Goal: Task Accomplishment & Management: Use online tool/utility

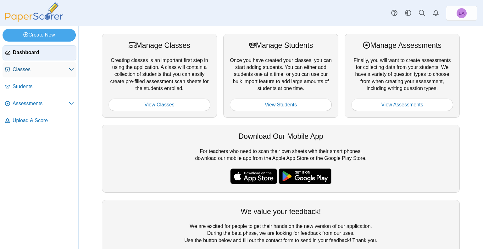
click at [40, 73] on link "Classes" at bounding box center [40, 69] width 74 height 15
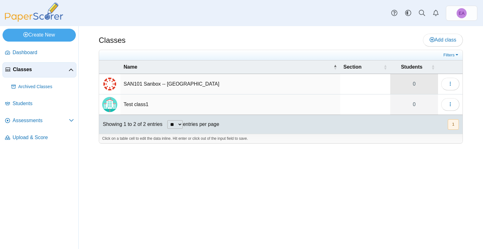
click at [412, 82] on link "0" at bounding box center [414, 84] width 48 height 20
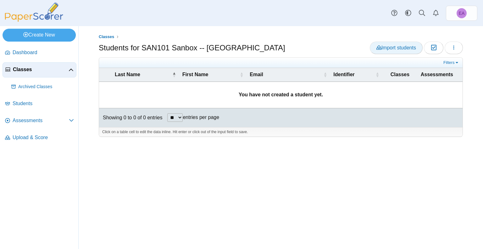
click at [406, 50] on span "Import students" at bounding box center [396, 47] width 40 height 5
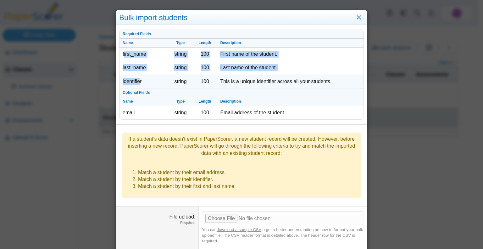
drag, startPoint x: 121, startPoint y: 54, endPoint x: 138, endPoint y: 77, distance: 28.8
click at [138, 77] on tbody "Required Fields Name Type Length Description first_name string 100 First name o…" at bounding box center [241, 74] width 244 height 89
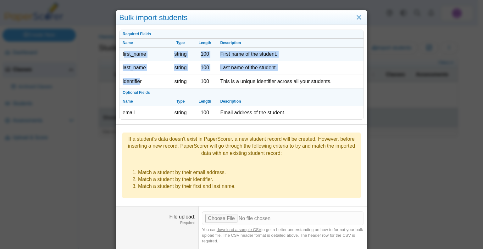
click at [135, 58] on td "first_name" at bounding box center [143, 54] width 49 height 14
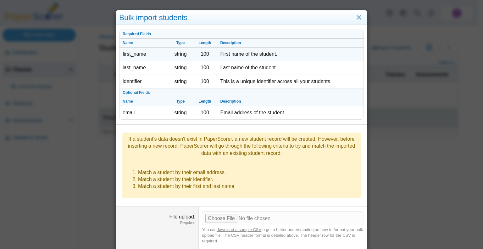
click at [126, 55] on td "first_name" at bounding box center [143, 54] width 49 height 14
click at [127, 56] on td "first_name" at bounding box center [143, 54] width 49 height 14
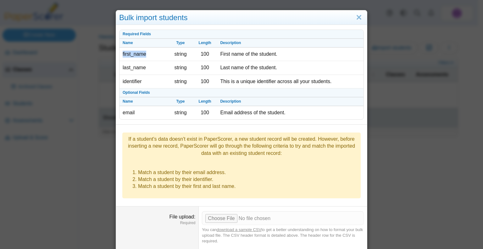
copy td "first_name"
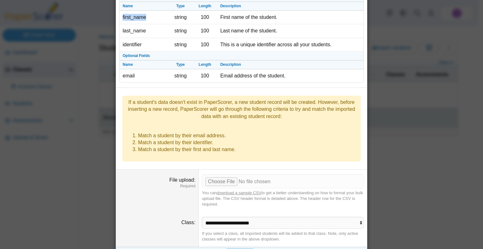
scroll to position [44, 0]
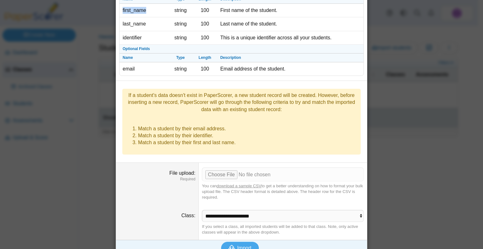
click at [230, 183] on link "download a sample CSV" at bounding box center [239, 185] width 45 height 5
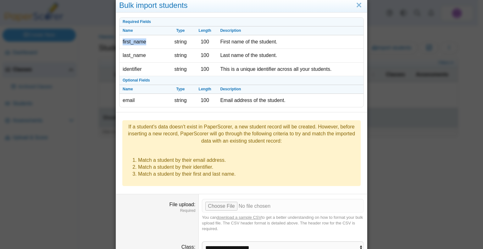
scroll to position [0, 0]
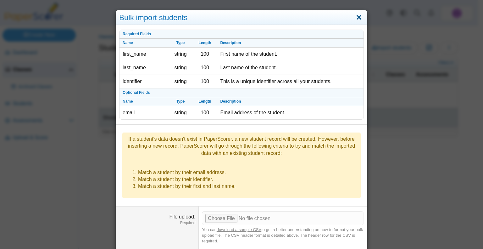
click at [354, 20] on link "Close" at bounding box center [359, 17] width 10 height 11
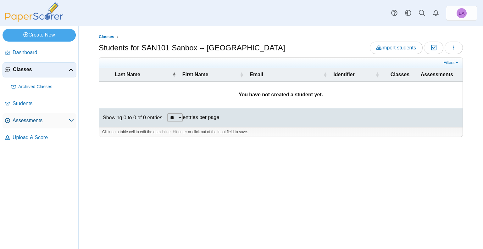
click at [31, 120] on span "Assessments" at bounding box center [41, 120] width 56 height 7
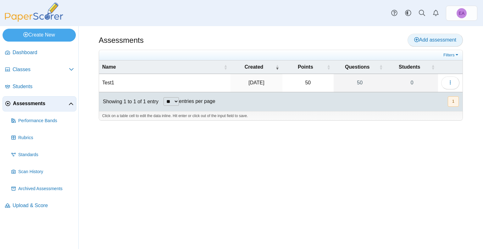
click at [426, 40] on span "Add assessment" at bounding box center [435, 39] width 42 height 5
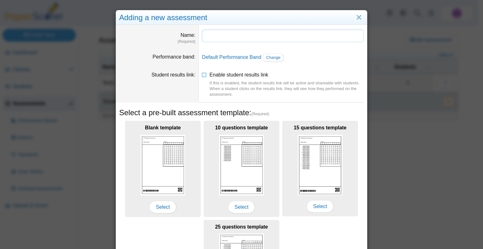
click at [222, 35] on input "Name" at bounding box center [283, 36] width 162 height 13
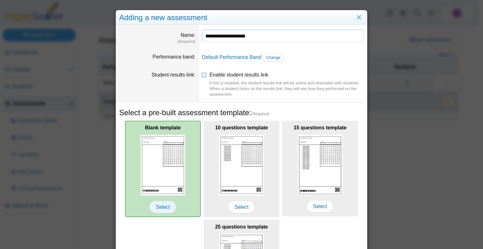
type input "**********"
click at [161, 206] on span "Select" at bounding box center [162, 207] width 27 height 13
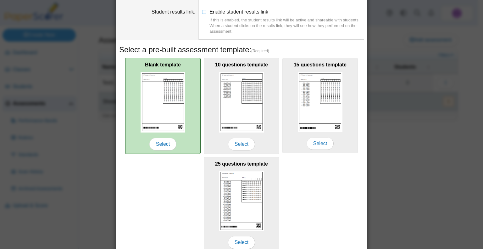
click at [163, 105] on img at bounding box center [163, 102] width 45 height 61
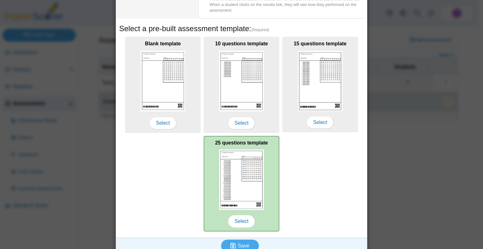
scroll to position [91, 0]
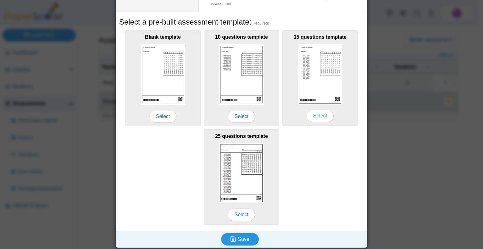
click at [231, 238] on use "submit" at bounding box center [232, 238] width 5 height 5
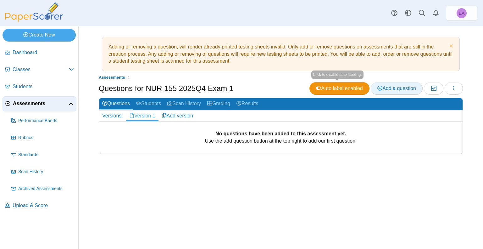
click at [390, 89] on span "Add a question" at bounding box center [396, 88] width 39 height 5
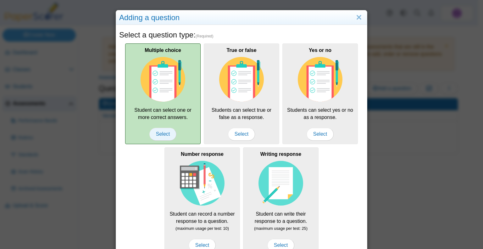
click at [156, 133] on span "Select" at bounding box center [162, 134] width 27 height 13
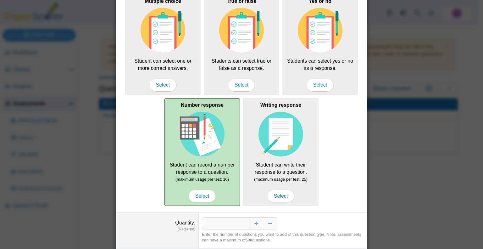
scroll to position [66, 0]
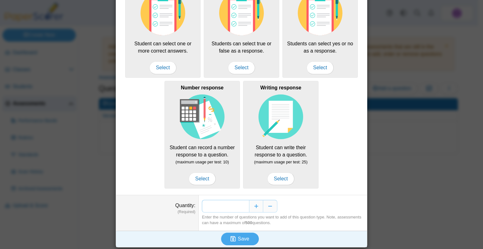
drag, startPoint x: 231, startPoint y: 203, endPoint x: 294, endPoint y: 205, distance: 63.2
click at [295, 205] on div "*" at bounding box center [283, 206] width 162 height 13
type input "*"
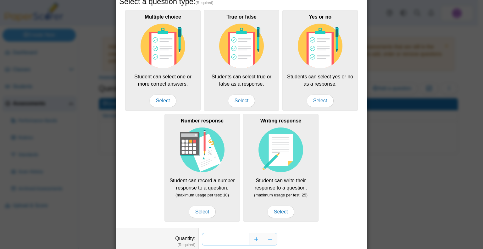
scroll to position [0, 0]
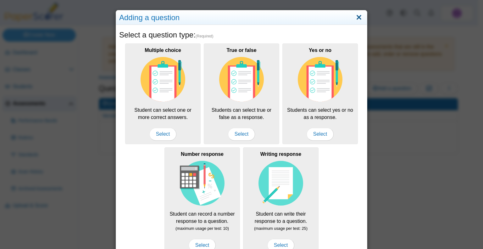
click at [358, 16] on link "Close" at bounding box center [359, 17] width 10 height 11
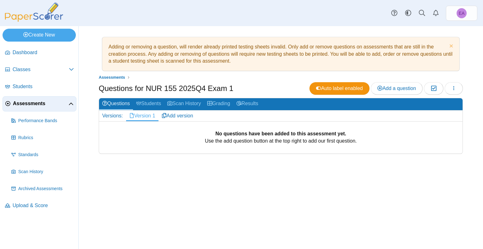
click at [29, 10] on img at bounding box center [34, 12] width 63 height 19
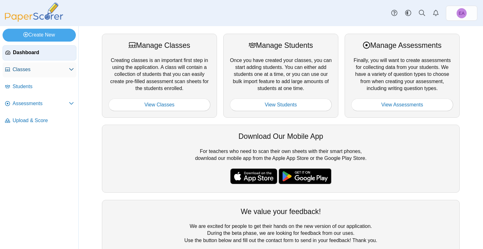
click at [31, 69] on span "Classes" at bounding box center [41, 69] width 56 height 7
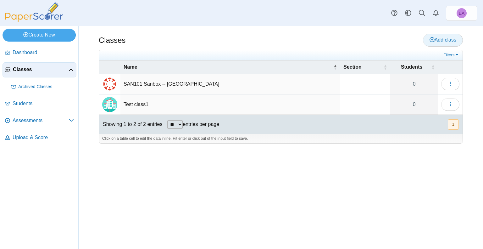
click at [447, 40] on span "Add class" at bounding box center [442, 39] width 27 height 5
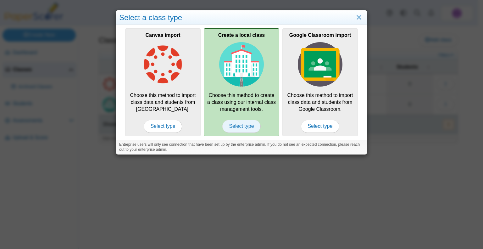
click at [244, 124] on span "Select type" at bounding box center [241, 126] width 38 height 13
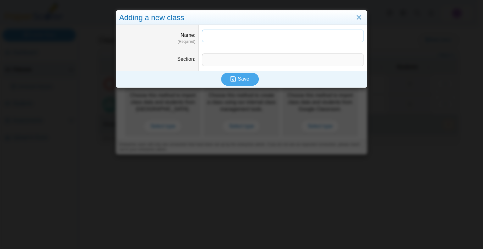
click at [221, 36] on input "Name" at bounding box center [283, 36] width 162 height 13
type input "**********"
click at [226, 63] on input "Section" at bounding box center [283, 59] width 162 height 13
type input "*****"
click at [234, 80] on icon "submit" at bounding box center [233, 78] width 7 height 7
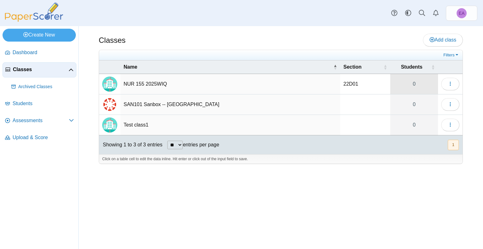
click at [414, 82] on link "0" at bounding box center [414, 84] width 48 height 20
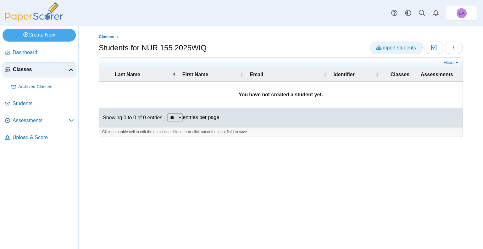
click at [397, 48] on span "Import students" at bounding box center [396, 47] width 40 height 5
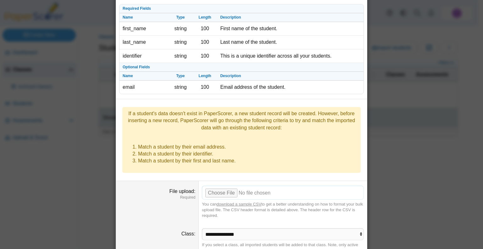
scroll to position [44, 0]
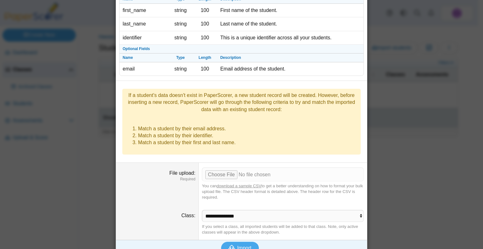
click at [234, 183] on link "download a sample CSV" at bounding box center [239, 185] width 45 height 5
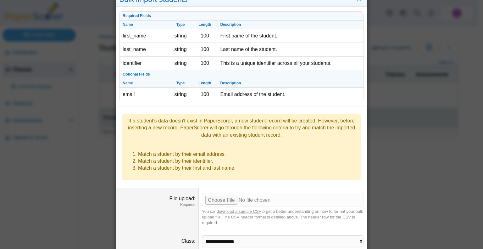
scroll to position [0, 0]
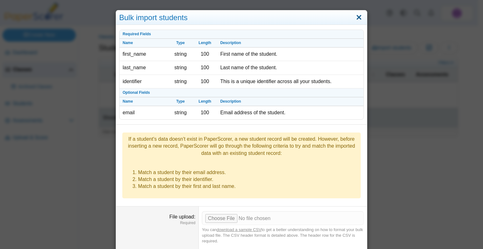
click at [356, 17] on link "Close" at bounding box center [359, 17] width 10 height 11
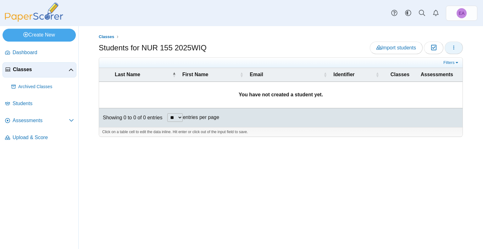
click at [452, 46] on icon "button" at bounding box center [453, 47] width 5 height 5
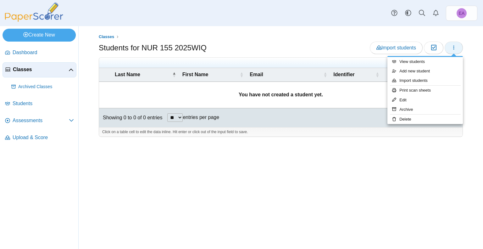
click at [452, 46] on button "button" at bounding box center [454, 47] width 18 height 13
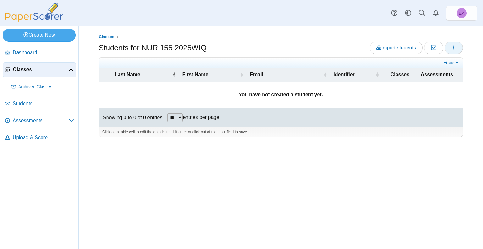
click at [455, 49] on icon "button" at bounding box center [453, 47] width 5 height 5
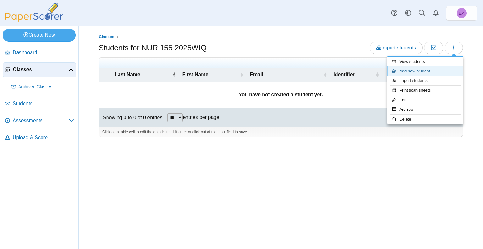
click at [415, 71] on link "Add new student" at bounding box center [424, 70] width 75 height 9
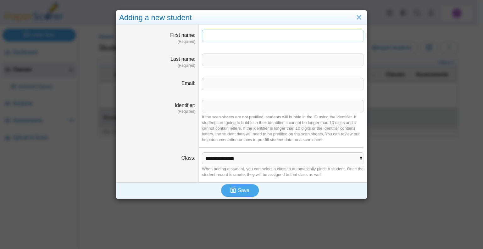
click at [219, 35] on input "First name" at bounding box center [283, 36] width 162 height 13
type input "***"
click at [357, 19] on link "Close" at bounding box center [359, 17] width 10 height 11
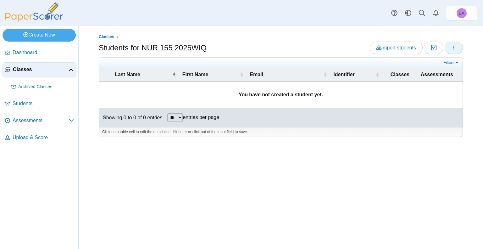
click at [455, 49] on icon "button" at bounding box center [453, 47] width 5 height 5
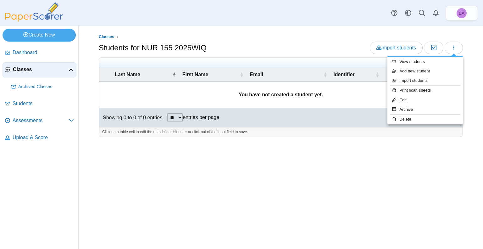
click at [334, 174] on div "Classes Students for NUR 155 2025WIQ Import students Moderation 0" at bounding box center [281, 137] width 404 height 223
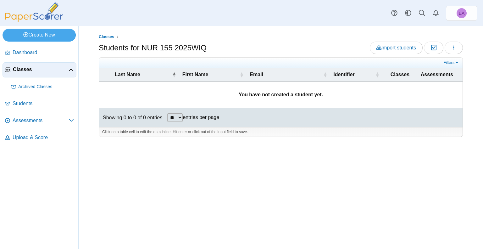
click at [33, 71] on span "Classes" at bounding box center [41, 69] width 56 height 7
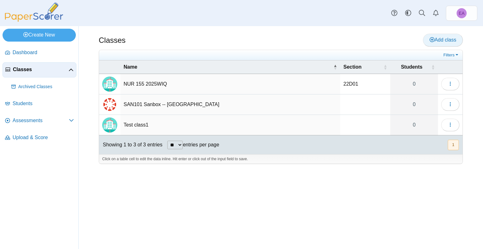
click at [454, 38] on span "Add class" at bounding box center [442, 39] width 27 height 5
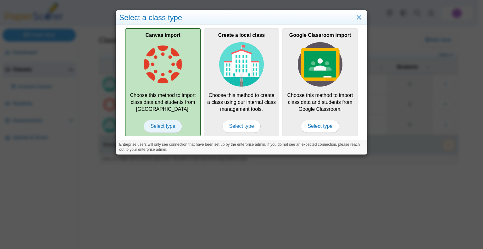
click at [160, 125] on span "Select type" at bounding box center [163, 126] width 38 height 13
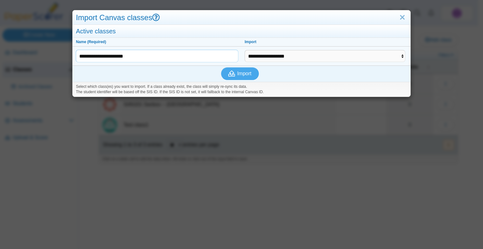
drag, startPoint x: 141, startPoint y: 56, endPoint x: 75, endPoint y: 58, distance: 67.0
click at [75, 58] on td "**********" at bounding box center [157, 56] width 169 height 19
click at [280, 54] on select "**********" at bounding box center [325, 56] width 161 height 12
click at [191, 69] on div "Import" at bounding box center [240, 73] width 334 height 16
click at [399, 14] on link "Close" at bounding box center [402, 17] width 10 height 11
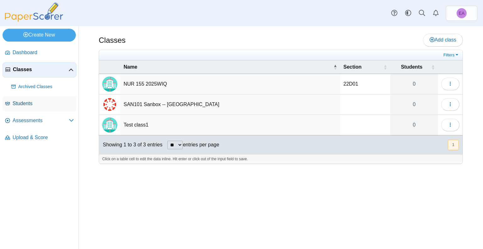
click at [25, 106] on span "Students" at bounding box center [43, 103] width 61 height 7
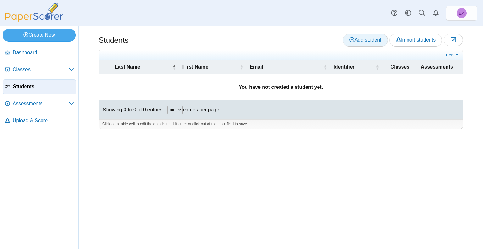
click at [354, 40] on span "Add student" at bounding box center [365, 39] width 32 height 5
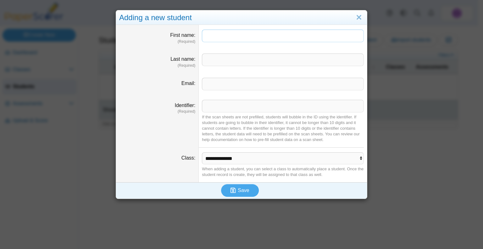
drag, startPoint x: 199, startPoint y: 38, endPoint x: 207, endPoint y: 37, distance: 8.3
click at [202, 38] on input "First name" at bounding box center [283, 36] width 162 height 13
click at [210, 36] on input "First name" at bounding box center [283, 36] width 162 height 13
type input "*****"
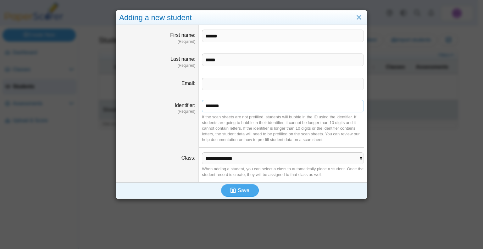
type input "*******"
click at [207, 162] on select "**********" at bounding box center [283, 158] width 162 height 12
click at [202, 152] on select "**********" at bounding box center [283, 158] width 162 height 12
click at [227, 161] on select "**********" at bounding box center [283, 158] width 162 height 12
select select "**********"
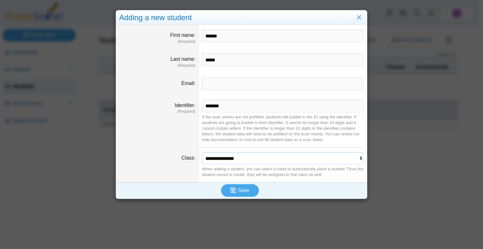
click at [202, 152] on select "**********" at bounding box center [283, 158] width 162 height 12
click at [205, 109] on input "*******" at bounding box center [283, 106] width 162 height 13
drag, startPoint x: 223, startPoint y: 108, endPoint x: 220, endPoint y: 107, distance: 3.3
click at [220, 107] on input "*******" at bounding box center [283, 106] width 162 height 13
type input "*******"
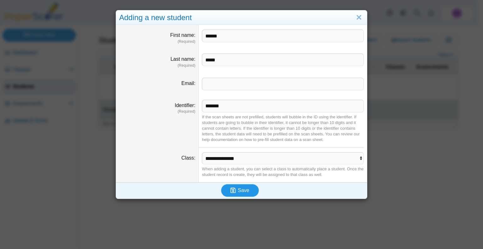
click at [236, 191] on button "Save" at bounding box center [240, 190] width 38 height 13
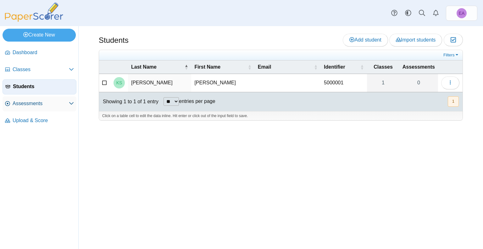
click at [28, 104] on span "Assessments" at bounding box center [41, 103] width 56 height 7
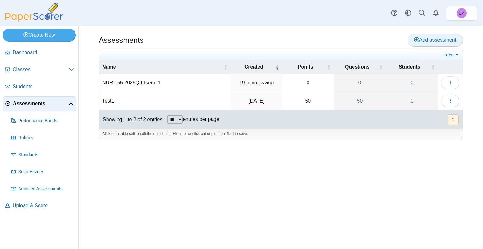
click at [432, 40] on span "Add assessment" at bounding box center [435, 39] width 42 height 5
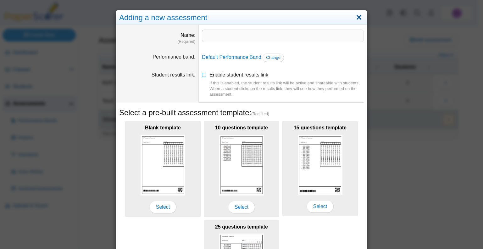
click at [354, 18] on link "Close" at bounding box center [359, 17] width 10 height 11
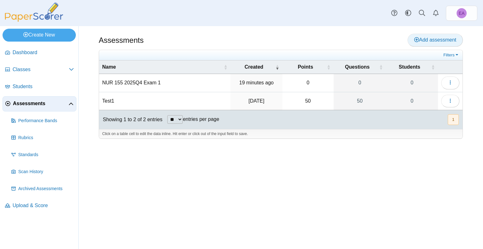
click at [429, 38] on span "Add assessment" at bounding box center [435, 39] width 42 height 5
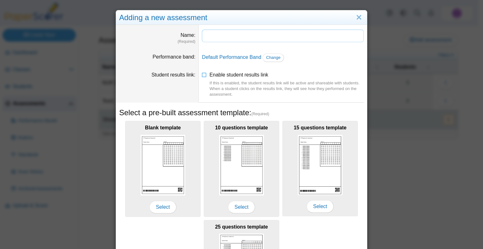
click at [310, 37] on input "Name" at bounding box center [283, 36] width 162 height 13
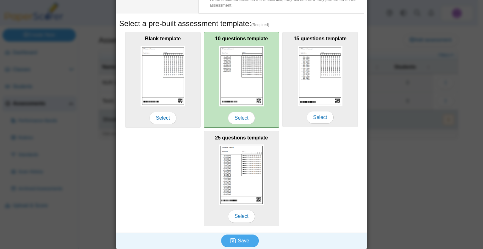
scroll to position [91, 0]
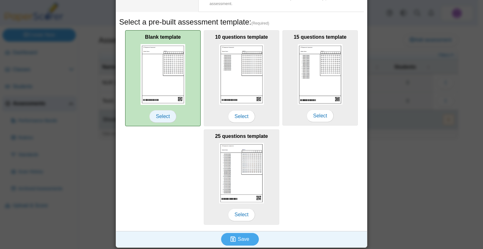
type input "**********"
click at [159, 114] on span "Select" at bounding box center [162, 116] width 27 height 13
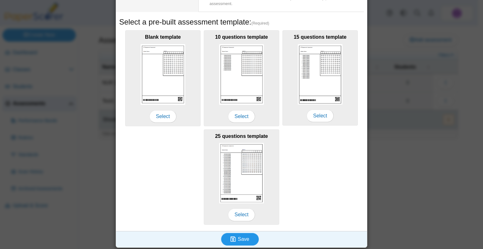
click at [246, 241] on button "Save" at bounding box center [240, 239] width 38 height 13
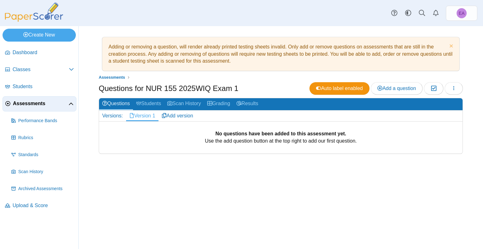
drag, startPoint x: 140, startPoint y: 122, endPoint x: 148, endPoint y: 114, distance: 10.9
click at [143, 121] on div "No questions have been added to this assessment yet. Use the add question butto…" at bounding box center [280, 137] width 363 height 32
click at [401, 88] on span "Add a question" at bounding box center [396, 88] width 39 height 5
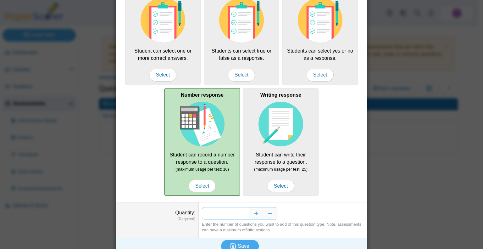
scroll to position [66, 0]
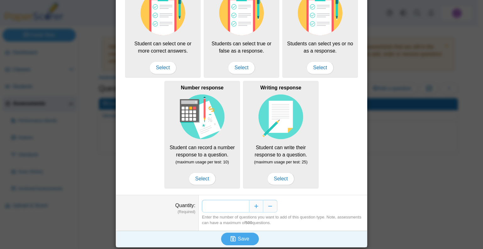
drag, startPoint x: 230, startPoint y: 205, endPoint x: 245, endPoint y: 205, distance: 14.8
click at [245, 205] on input "*" at bounding box center [225, 206] width 47 height 13
type input "**"
click at [248, 237] on button "Save" at bounding box center [240, 238] width 38 height 13
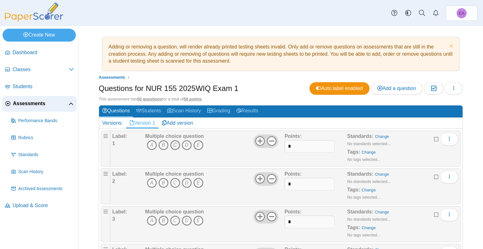
click at [176, 146] on icon "C" at bounding box center [175, 145] width 10 height 10
click at [185, 182] on icon "D" at bounding box center [187, 183] width 10 height 10
click at [175, 219] on icon "C" at bounding box center [175, 220] width 10 height 10
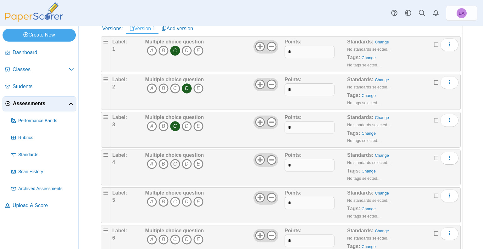
click at [174, 164] on icon "C" at bounding box center [175, 164] width 10 height 10
click at [188, 197] on icon "D" at bounding box center [187, 201] width 10 height 10
click at [187, 235] on icon "D" at bounding box center [187, 239] width 10 height 10
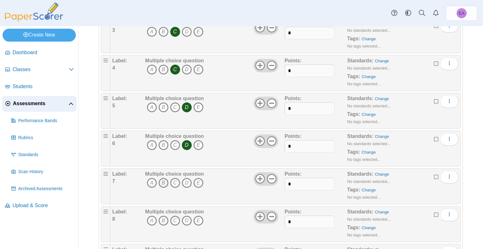
click at [167, 177] on div "Multiple choice question A B C D E" at bounding box center [174, 185] width 59 height 31
click at [167, 181] on icon "B" at bounding box center [163, 183] width 10 height 10
click at [186, 219] on icon "D" at bounding box center [187, 220] width 10 height 10
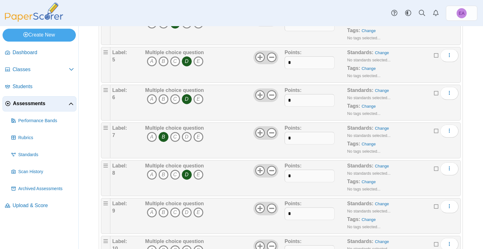
scroll to position [283, 0]
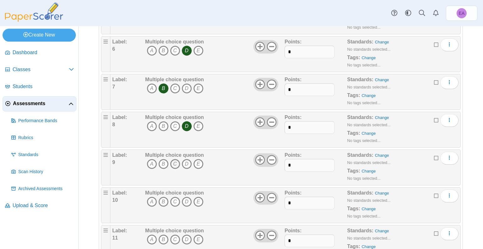
click at [173, 163] on icon "C" at bounding box center [175, 164] width 10 height 10
click at [173, 200] on icon "C" at bounding box center [175, 201] width 10 height 10
click at [189, 238] on icon "D" at bounding box center [187, 239] width 10 height 10
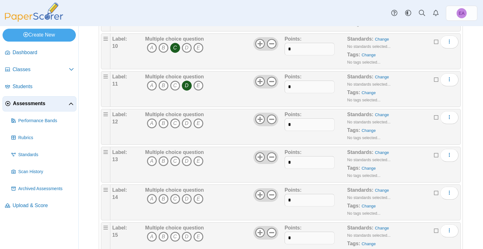
scroll to position [440, 0]
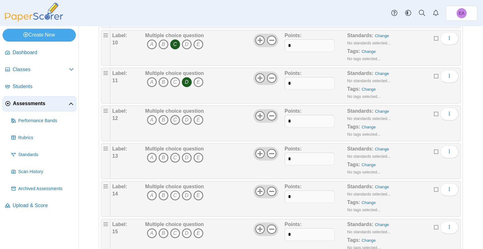
click at [174, 120] on icon "C" at bounding box center [175, 120] width 10 height 10
click at [173, 153] on icon "C" at bounding box center [175, 157] width 10 height 10
click at [184, 199] on span "A B C D E" at bounding box center [174, 196] width 59 height 12
click at [185, 194] on icon "D" at bounding box center [187, 195] width 10 height 10
click at [172, 233] on icon "C" at bounding box center [175, 233] width 10 height 10
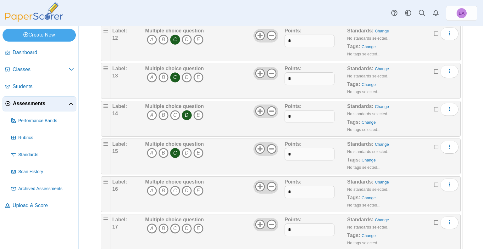
scroll to position [566, 0]
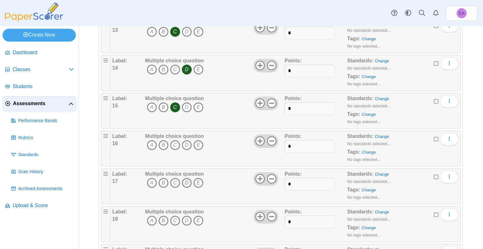
click at [187, 182] on icon "D" at bounding box center [187, 183] width 10 height 10
click at [186, 137] on div "Multiple choice question A B C D E" at bounding box center [174, 148] width 59 height 31
click at [187, 142] on icon "D" at bounding box center [187, 145] width 10 height 10
click at [173, 221] on icon "C" at bounding box center [175, 220] width 10 height 10
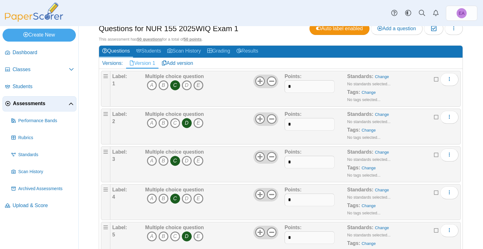
scroll to position [0, 0]
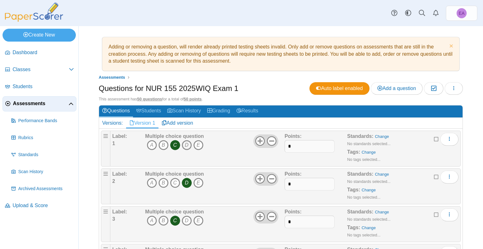
click at [186, 144] on icon "D" at bounding box center [187, 145] width 10 height 10
click at [187, 144] on icon "D" at bounding box center [187, 145] width 10 height 10
click at [173, 146] on icon "C" at bounding box center [175, 145] width 10 height 10
click at [178, 144] on icon "C" at bounding box center [175, 145] width 10 height 10
click at [170, 124] on link "Add version" at bounding box center [177, 123] width 38 height 11
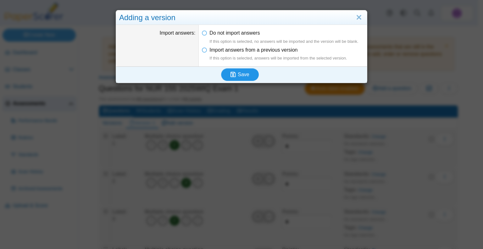
click at [239, 73] on span "Save" at bounding box center [243, 74] width 11 height 5
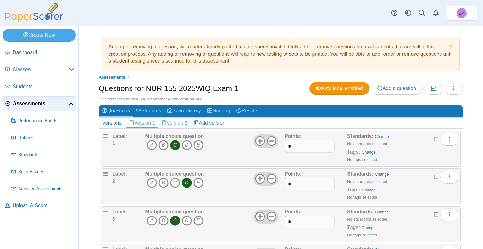
click at [176, 122] on link "Version 2" at bounding box center [174, 123] width 32 height 11
drag, startPoint x: 174, startPoint y: 184, endPoint x: 172, endPoint y: 201, distance: 16.8
click at [174, 184] on icon "C" at bounding box center [175, 183] width 10 height 10
click at [163, 221] on icon "B" at bounding box center [163, 220] width 10 height 10
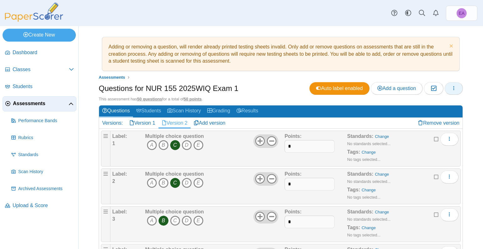
click at [456, 91] on button "button" at bounding box center [454, 88] width 18 height 13
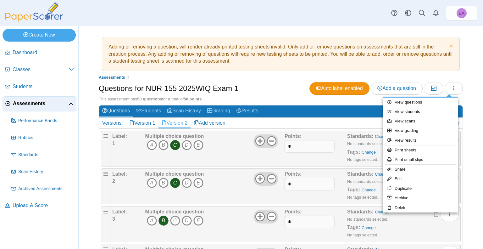
click at [269, 91] on div "Questions for NUR 155 2025WIQ Exam 1 Auto label enabled Add a question Moderati…" at bounding box center [281, 89] width 364 height 14
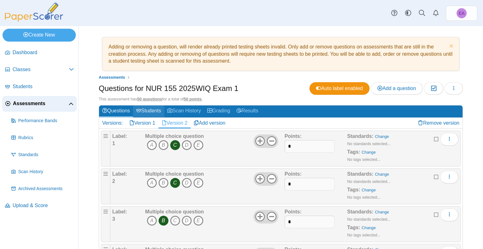
click at [158, 110] on link "Students" at bounding box center [148, 111] width 31 height 12
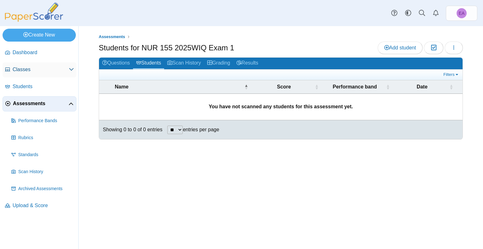
click at [26, 72] on span "Classes" at bounding box center [41, 69] width 56 height 7
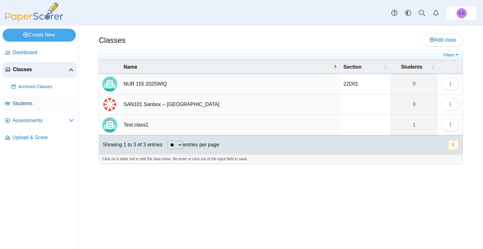
click at [23, 107] on link "Students" at bounding box center [40, 103] width 74 height 15
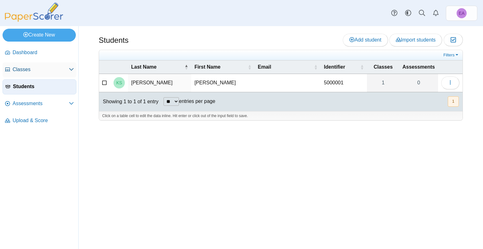
click at [30, 66] on span "Classes" at bounding box center [41, 69] width 56 height 7
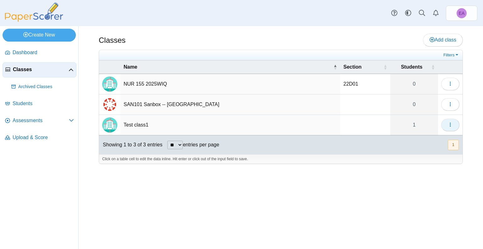
click at [446, 121] on button "button" at bounding box center [450, 125] width 18 height 13
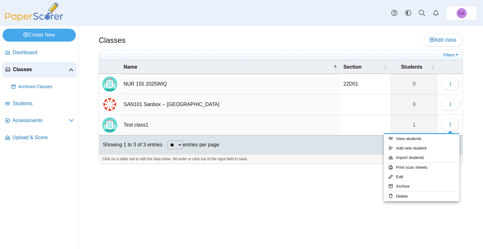
click at [472, 128] on div "Classes Add class Filters 22D01" at bounding box center [281, 137] width 404 height 223
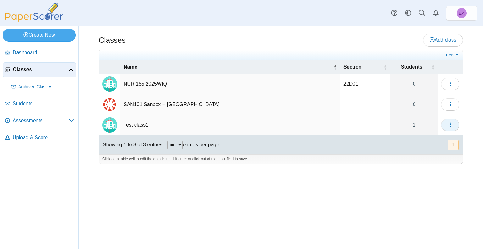
click at [454, 124] on button "button" at bounding box center [450, 125] width 18 height 13
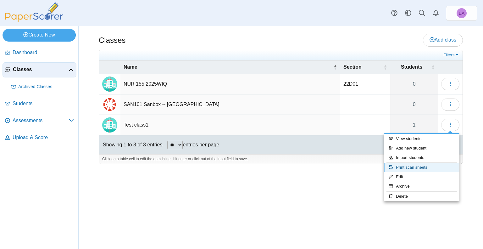
click at [425, 167] on link "Print scan sheets" at bounding box center [421, 167] width 75 height 9
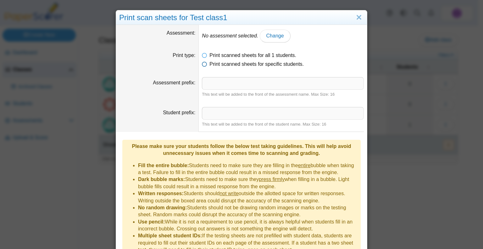
click at [232, 63] on span "Print scanned sheets for specific students." at bounding box center [256, 63] width 94 height 5
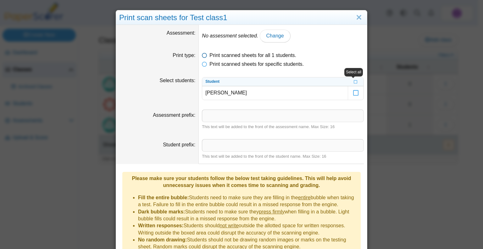
click at [254, 56] on span "Print scanned sheets for all 1 students." at bounding box center [252, 55] width 87 height 5
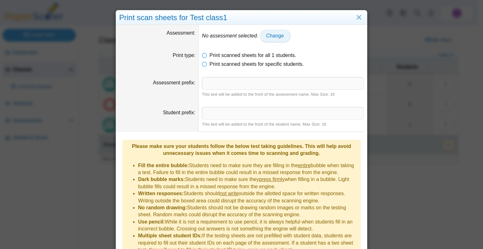
click at [273, 37] on span "Change" at bounding box center [275, 35] width 18 height 5
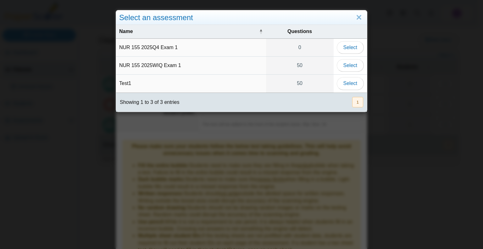
click at [159, 64] on td "NUR 155 2025WIQ Exam 1" at bounding box center [191, 66] width 150 height 18
drag, startPoint x: 179, startPoint y: 65, endPoint x: 133, endPoint y: 67, distance: 46.6
click at [133, 67] on td "NUR 155 2025WIQ Exam 1" at bounding box center [191, 66] width 150 height 18
click at [354, 66] on span "Select" at bounding box center [350, 65] width 14 height 5
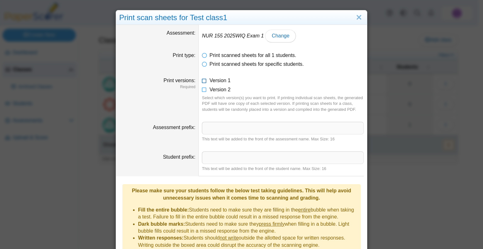
click at [220, 81] on span "Version 1" at bounding box center [219, 80] width 21 height 5
drag, startPoint x: 335, startPoint y: 98, endPoint x: 287, endPoint y: 104, distance: 47.8
click at [287, 104] on div "Select which version(s) you want to print. If printing individual scan sheets, …" at bounding box center [283, 103] width 162 height 17
click at [288, 102] on div "Select which version(s) you want to print. If printing individual scan sheets, …" at bounding box center [283, 103] width 162 height 17
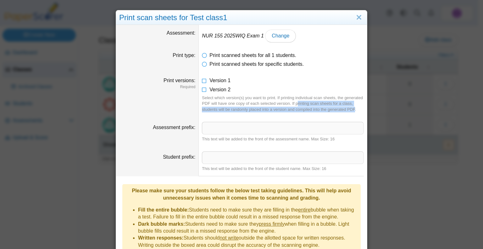
drag, startPoint x: 293, startPoint y: 104, endPoint x: 353, endPoint y: 111, distance: 60.4
click at [353, 111] on div "Select which version(s) you want to print. If printing individual scan sheets, …" at bounding box center [283, 103] width 162 height 17
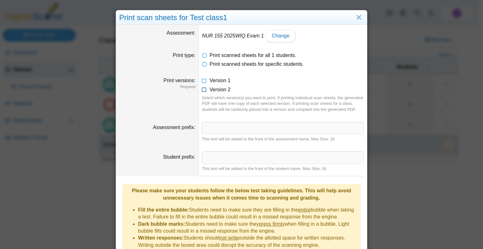
click at [218, 92] on span "Version 2" at bounding box center [219, 89] width 21 height 5
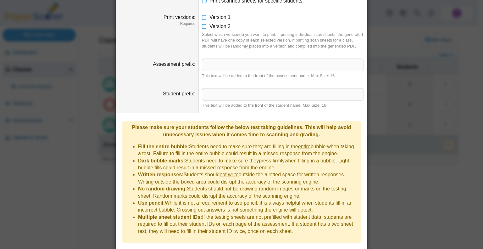
scroll to position [75, 0]
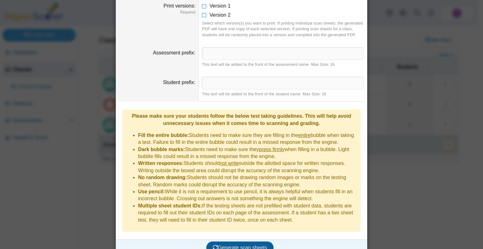
click at [235, 245] on span "Generate scan sheets" at bounding box center [240, 247] width 54 height 5
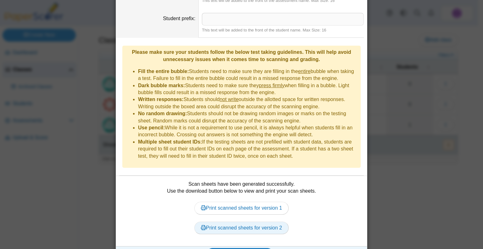
scroll to position [145, 0]
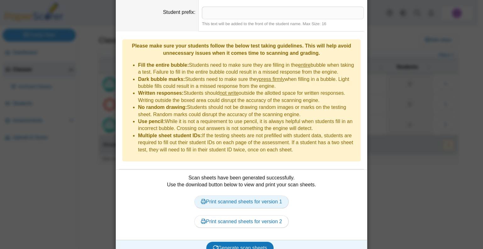
click at [247, 195] on link "Print scanned sheets for version 1" at bounding box center [241, 201] width 94 height 13
click at [239, 218] on div "Print scanned sheets for version 1 Print scanned sheets for version 2" at bounding box center [241, 211] width 245 height 47
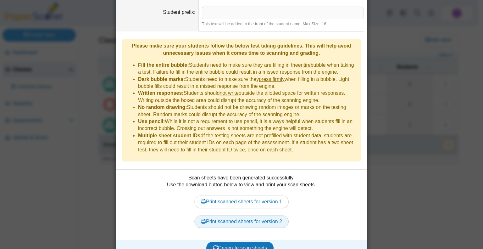
click at [239, 215] on link "Print scanned sheets for version 2" at bounding box center [241, 221] width 94 height 13
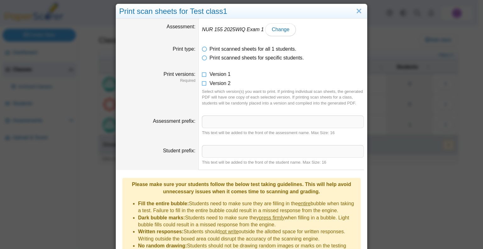
scroll to position [0, 0]
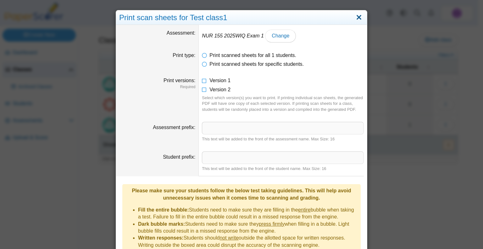
click at [354, 21] on link "Close" at bounding box center [359, 17] width 10 height 11
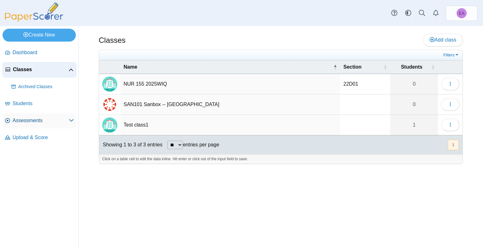
click at [28, 112] on li "Students" at bounding box center [40, 104] width 74 height 17
click at [28, 114] on link "Assessments" at bounding box center [40, 120] width 74 height 15
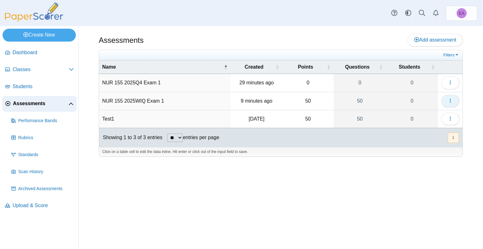
click at [445, 100] on button "button" at bounding box center [450, 101] width 18 height 13
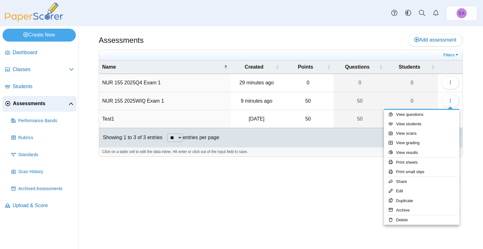
drag, startPoint x: 309, startPoint y: 145, endPoint x: 318, endPoint y: 134, distance: 14.0
click at [309, 145] on div "Showing 1 to 3 of 3 entries ** ** ** *** entries per page « Prev 1 Next »" at bounding box center [280, 137] width 363 height 19
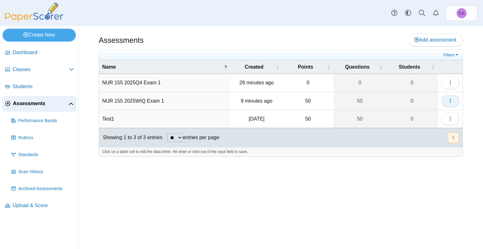
click at [450, 100] on use "button" at bounding box center [450, 100] width 1 height 4
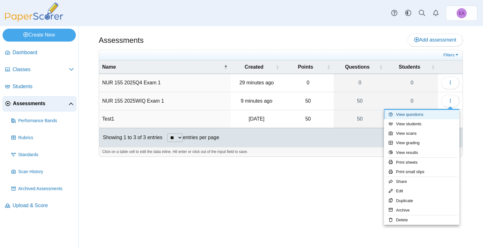
click at [418, 116] on link "View questions" at bounding box center [421, 114] width 75 height 9
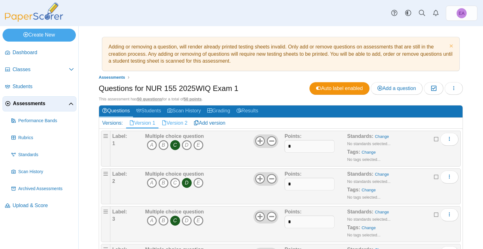
click at [177, 123] on link "Version 2" at bounding box center [174, 123] width 32 height 11
click at [269, 13] on div "Dashboard Classes Archived classes Students Assessments" at bounding box center [241, 13] width 483 height 26
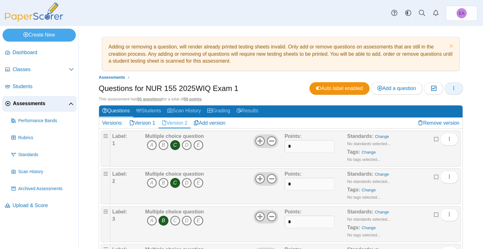
click at [453, 90] on button "button" at bounding box center [454, 88] width 18 height 13
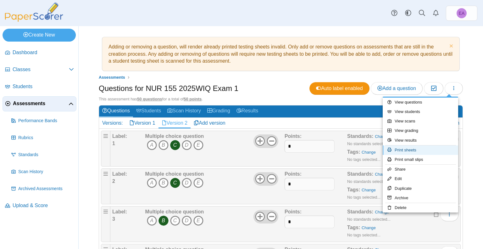
click at [419, 150] on link "Print sheets" at bounding box center [420, 149] width 75 height 9
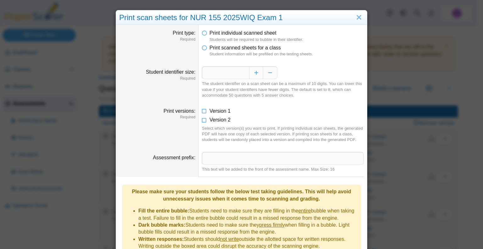
click at [456, 66] on div "**********" at bounding box center [241, 124] width 483 height 249
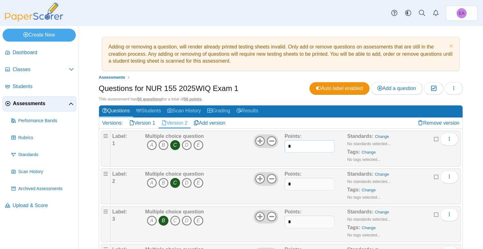
drag, startPoint x: 297, startPoint y: 145, endPoint x: 287, endPoint y: 149, distance: 11.3
click at [287, 149] on input "*" at bounding box center [310, 146] width 50 height 13
click at [291, 144] on input "*" at bounding box center [310, 146] width 50 height 13
drag, startPoint x: 435, startPoint y: 86, endPoint x: 441, endPoint y: 86, distance: 5.7
click at [435, 86] on button "Moderation 0" at bounding box center [433, 88] width 19 height 13
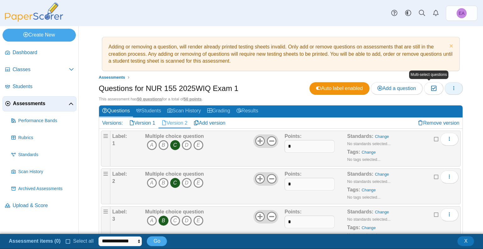
click at [445, 86] on button "button" at bounding box center [454, 88] width 18 height 13
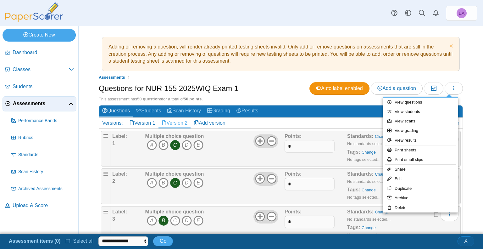
click at [467, 240] on span "X" at bounding box center [465, 240] width 3 height 5
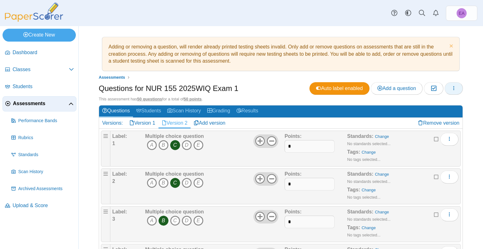
drag, startPoint x: 452, startPoint y: 90, endPoint x: 445, endPoint y: 98, distance: 11.2
click at [452, 89] on button "button" at bounding box center [454, 88] width 18 height 13
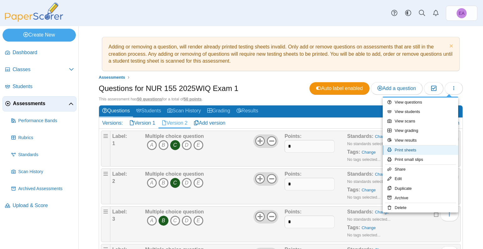
click at [407, 147] on link "Print sheets" at bounding box center [420, 149] width 75 height 9
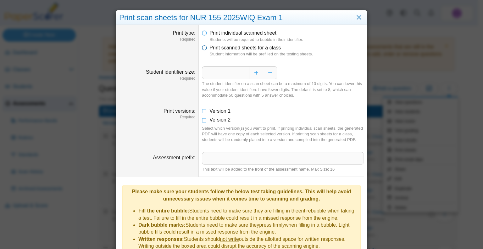
click at [223, 49] on span "Print scanned sheets for a class" at bounding box center [244, 47] width 71 height 5
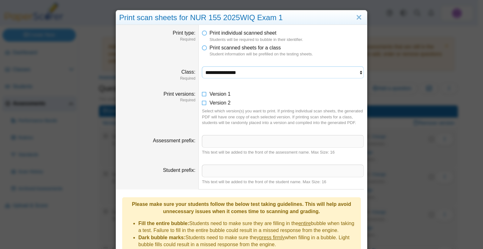
click at [226, 71] on select "**********" at bounding box center [283, 72] width 162 height 12
select select "**********"
click at [202, 66] on select "**********" at bounding box center [283, 72] width 162 height 12
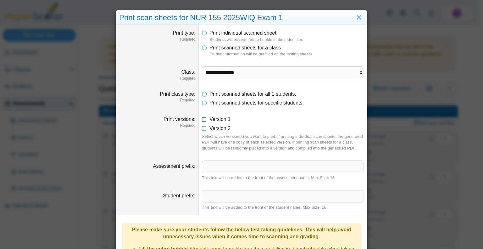
click at [222, 119] on span "Version 1" at bounding box center [219, 118] width 21 height 5
click at [221, 126] on span "Version 2" at bounding box center [219, 127] width 21 height 5
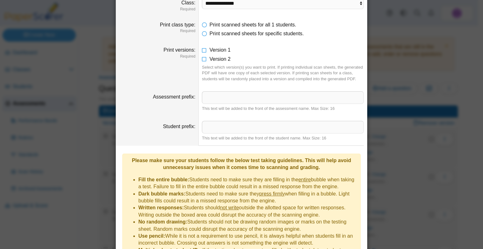
scroll to position [114, 0]
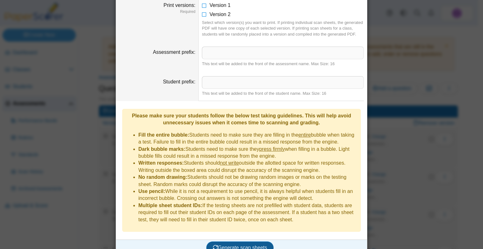
click at [231, 245] on span "Generate scan sheets" at bounding box center [240, 247] width 54 height 5
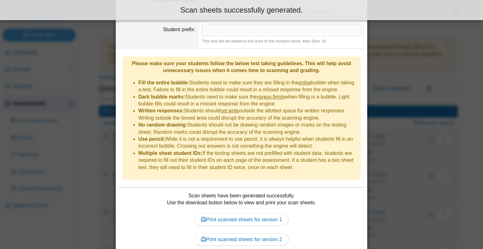
scroll to position [184, 0]
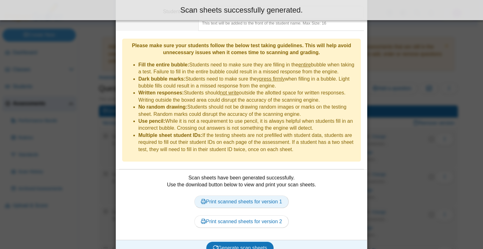
click at [226, 195] on link "Print scanned sheets for version 1" at bounding box center [241, 201] width 94 height 13
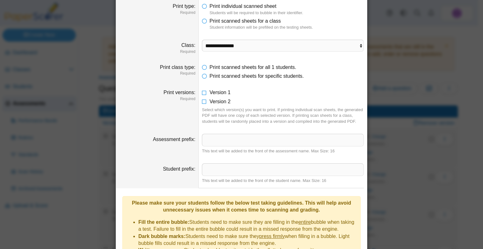
scroll to position [0, 0]
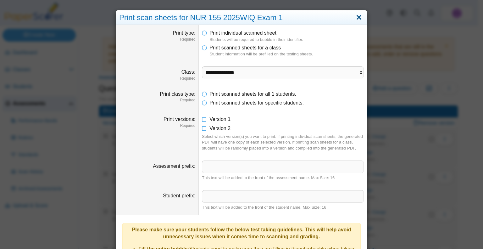
click at [358, 17] on link "Close" at bounding box center [359, 17] width 10 height 11
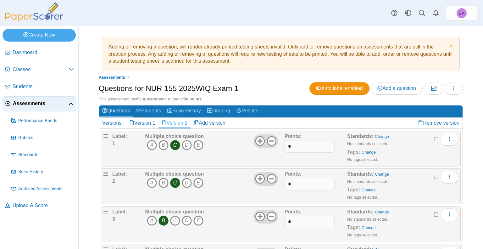
scroll to position [31, 0]
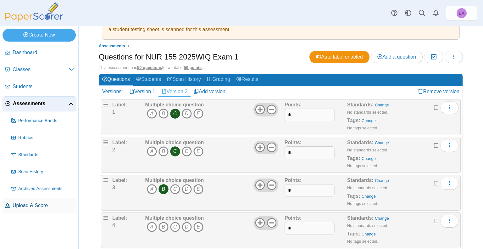
click at [30, 207] on span "Upload & Score" at bounding box center [43, 205] width 61 height 7
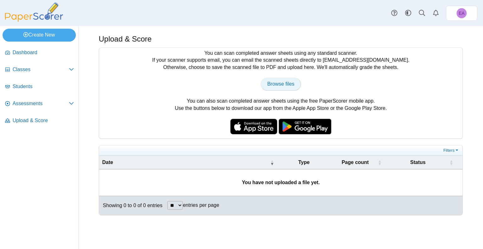
click at [278, 83] on span "Browse files" at bounding box center [280, 83] width 27 height 5
click at [34, 127] on link "Upload & Score" at bounding box center [40, 120] width 74 height 15
click at [270, 79] on link "Browse files" at bounding box center [281, 84] width 40 height 13
type input "**********"
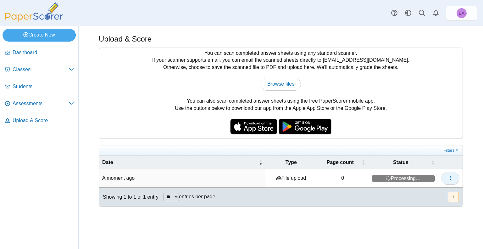
click at [449, 177] on icon "button" at bounding box center [450, 177] width 5 height 5
click at [404, 189] on link "View scanned pages" at bounding box center [421, 190] width 75 height 9
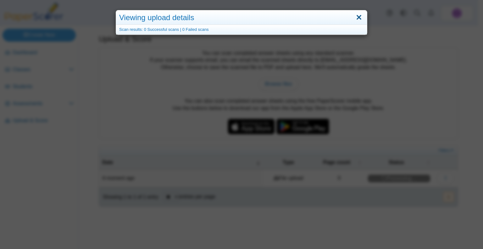
click at [360, 18] on link "Close" at bounding box center [359, 17] width 10 height 11
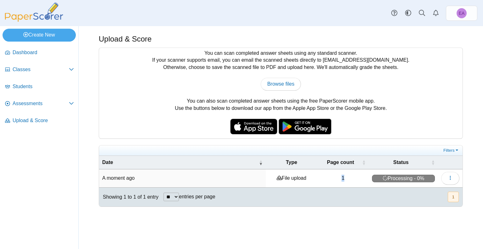
drag, startPoint x: 337, startPoint y: 175, endPoint x: 347, endPoint y: 178, distance: 10.6
click at [347, 178] on td "1" at bounding box center [343, 178] width 52 height 18
click at [449, 178] on icon "button" at bounding box center [450, 177] width 5 height 5
click at [404, 191] on link "View scanned pages" at bounding box center [421, 190] width 75 height 9
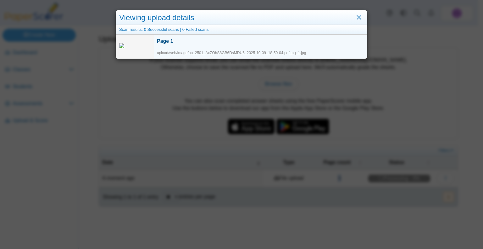
click at [160, 44] on div "Page 1" at bounding box center [260, 41] width 207 height 7
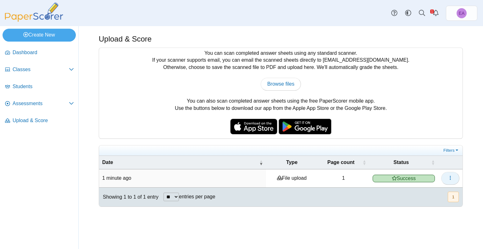
click at [443, 175] on button "button" at bounding box center [450, 178] width 18 height 13
click at [408, 192] on link "View scanned pages" at bounding box center [421, 190] width 75 height 9
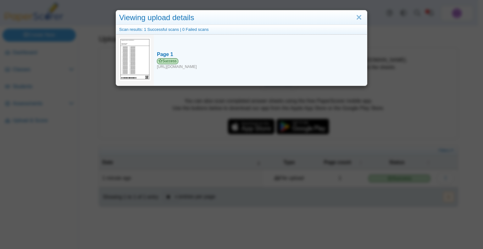
click at [126, 58] on img at bounding box center [134, 59] width 31 height 42
click at [163, 54] on div "Page 1" at bounding box center [260, 54] width 207 height 7
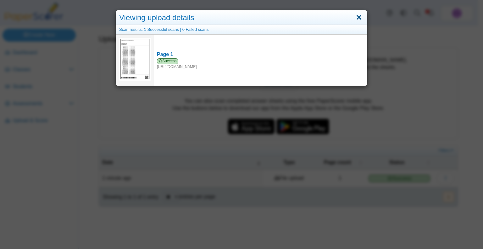
drag, startPoint x: 353, startPoint y: 14, endPoint x: 347, endPoint y: 19, distance: 8.7
click at [354, 14] on link "Close" at bounding box center [359, 17] width 10 height 11
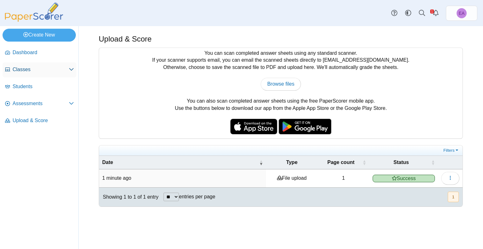
click at [35, 68] on span "Classes" at bounding box center [41, 69] width 56 height 7
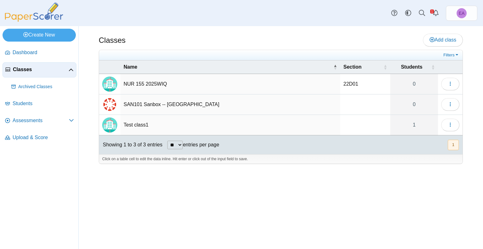
click at [124, 124] on td "Test class1" at bounding box center [230, 125] width 220 height 20
click at [459, 122] on td "Loading…" at bounding box center [450, 125] width 25 height 20
click at [456, 123] on button "button" at bounding box center [450, 125] width 18 height 13
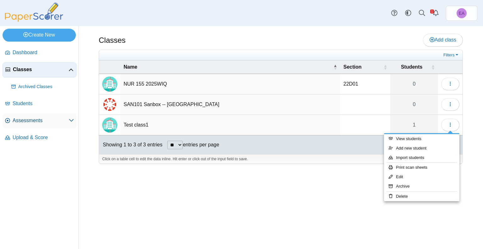
click at [25, 122] on span "Assessments" at bounding box center [41, 120] width 56 height 7
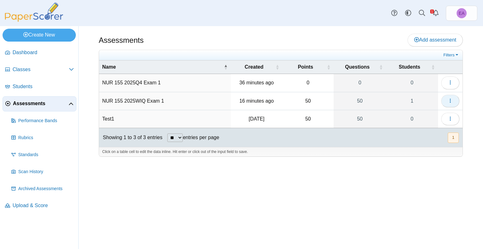
click at [450, 96] on button "button" at bounding box center [450, 101] width 18 height 13
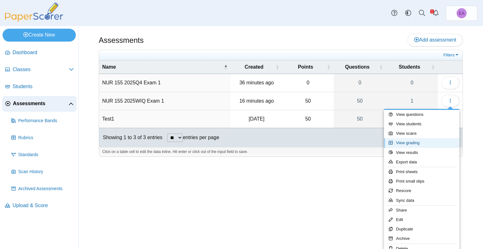
click at [417, 144] on link "View grading" at bounding box center [421, 142] width 75 height 9
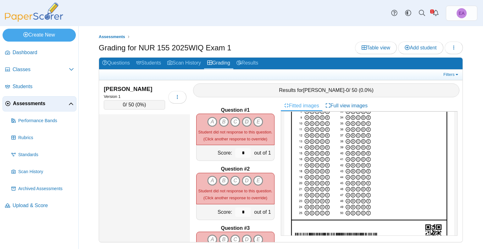
click at [242, 118] on icon "D" at bounding box center [247, 122] width 10 height 10
click at [245, 121] on icon "D" at bounding box center [247, 122] width 10 height 10
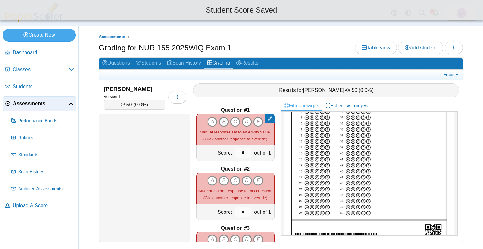
click at [223, 119] on icon "B" at bounding box center [224, 122] width 10 height 10
click at [235, 122] on icon "C" at bounding box center [235, 122] width 10 height 10
click at [222, 122] on icon "B" at bounding box center [224, 118] width 10 height 10
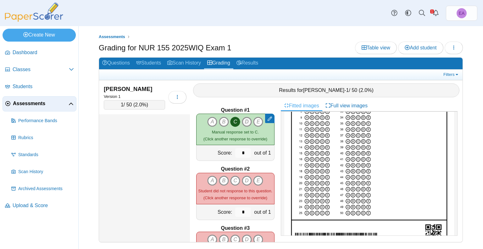
click at [245, 121] on icon "D" at bounding box center [247, 122] width 10 height 10
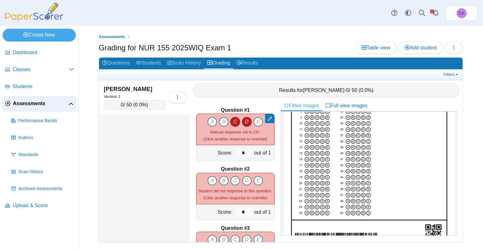
click at [245, 121] on icon "D" at bounding box center [247, 122] width 10 height 10
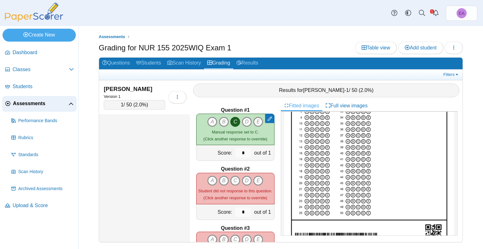
click at [268, 119] on icon at bounding box center [270, 118] width 4 height 4
click at [281, 131] on link "Remove manual response" at bounding box center [297, 129] width 75 height 9
type input "*"
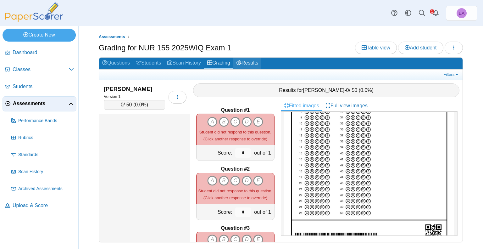
click at [256, 60] on link "Results" at bounding box center [247, 64] width 28 height 12
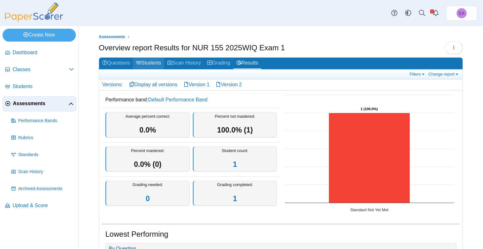
click at [162, 64] on link "Students" at bounding box center [148, 64] width 31 height 12
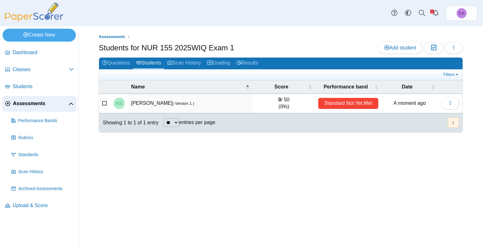
drag, startPoint x: 277, startPoint y: 98, endPoint x: 290, endPoint y: 99, distance: 13.6
click at [290, 99] on td "0 / 50 (0%)" at bounding box center [283, 103] width 63 height 19
click at [284, 99] on td "0 / 50 (0%)" at bounding box center [283, 103] width 63 height 19
click at [287, 100] on td "0 / 50 (0%)" at bounding box center [283, 103] width 63 height 19
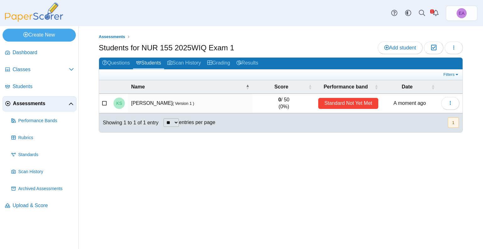
click at [286, 101] on td "0 / 50 (0%)" at bounding box center [283, 103] width 63 height 19
click at [353, 15] on div "Dashboard Classes Archived classes Students Assessments" at bounding box center [241, 13] width 483 height 26
click at [394, 13] on icon at bounding box center [394, 13] width 6 height 6
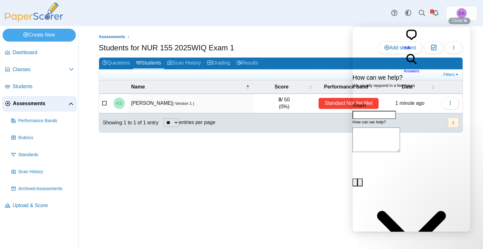
click at [419, 69] on span "Answers" at bounding box center [412, 71] width 16 height 5
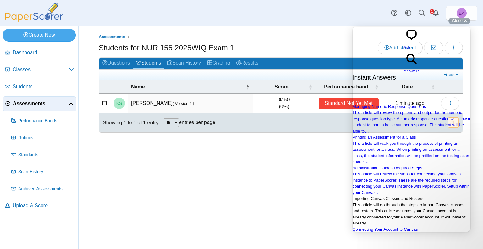
scroll to position [109, 0]
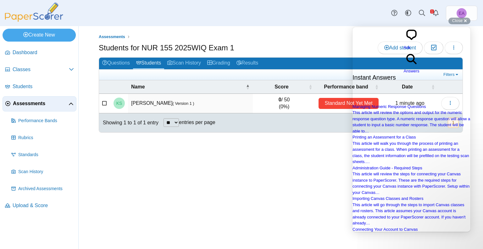
click at [373, 14] on div "Dashboard Classes Archived classes Students Assessments" at bounding box center [241, 13] width 483 height 26
click at [465, 22] on div "Close cross-small" at bounding box center [459, 21] width 22 height 7
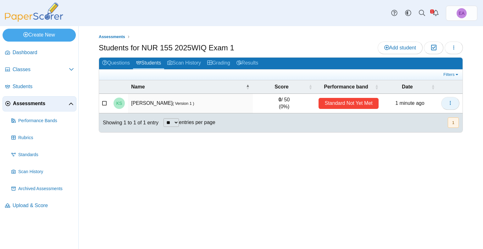
click at [449, 104] on icon "button" at bounding box center [450, 102] width 5 height 5
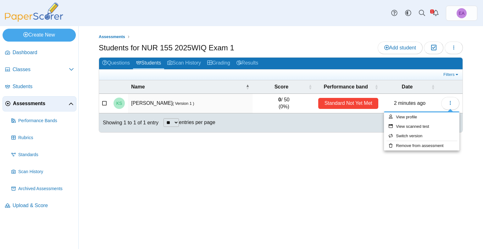
click at [313, 148] on div "Assessments Students for NUR 155 2025WIQ Exam 1 Add student Moderation 0 Loadin…" at bounding box center [281, 137] width 404 height 223
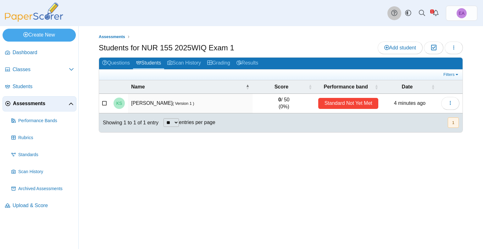
click at [392, 16] on icon at bounding box center [394, 13] width 6 height 6
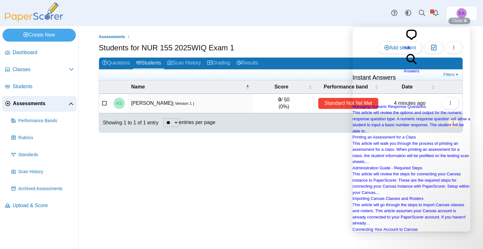
click at [404, 39] on span "chat-square" at bounding box center [412, 41] width 16 height 5
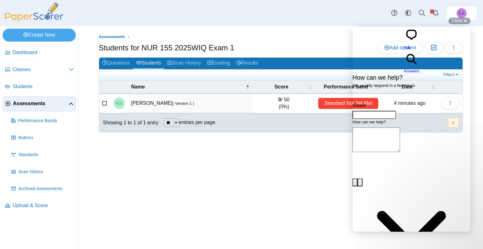
click at [301, 10] on div "Dashboard Classes Archived classes Students Assessments" at bounding box center [241, 13] width 483 height 26
click at [291, 5] on div "Dashboard Classes Archived classes Students Assessments" at bounding box center [241, 13] width 483 height 26
click at [455, 22] on span "Close" at bounding box center [457, 20] width 10 height 5
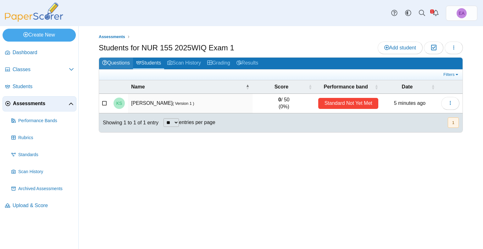
click at [120, 65] on link "Questions" at bounding box center [116, 64] width 34 height 12
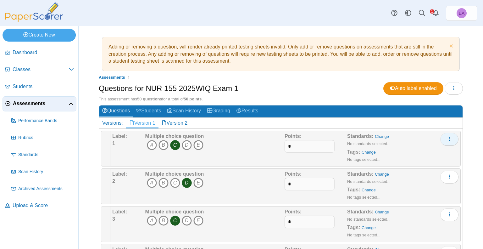
click at [449, 135] on button "More options" at bounding box center [449, 139] width 18 height 13
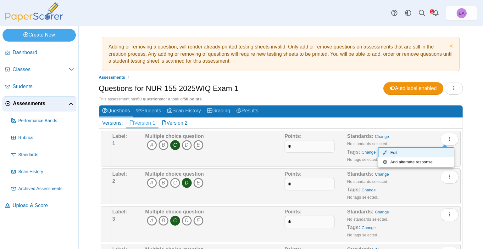
click at [432, 150] on link "Edit" at bounding box center [415, 152] width 75 height 9
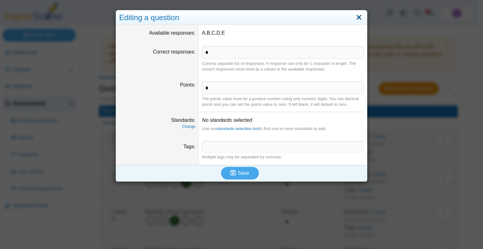
click at [354, 18] on link "Close" at bounding box center [359, 17] width 10 height 11
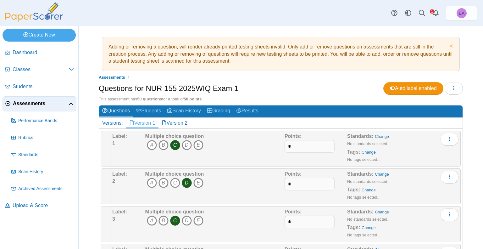
click at [243, 136] on div "Multiple choice question A B C D E" at bounding box center [214, 148] width 141 height 31
click at [241, 108] on use at bounding box center [238, 110] width 5 height 5
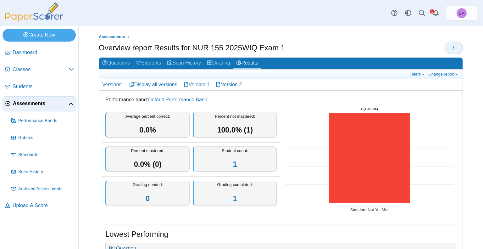
click at [445, 50] on button "button" at bounding box center [454, 47] width 18 height 13
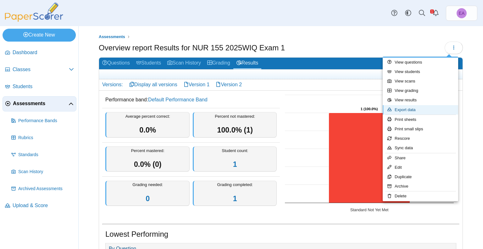
click at [420, 108] on link "Export data" at bounding box center [420, 109] width 75 height 9
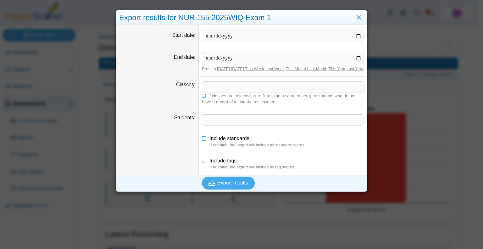
click at [218, 88] on span at bounding box center [282, 86] width 161 height 11
click at [221, 185] on span "Export results" at bounding box center [232, 182] width 31 height 5
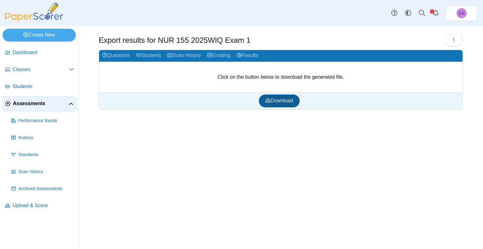
click at [275, 102] on span "Download" at bounding box center [278, 100] width 27 height 5
click at [121, 53] on link "Questions" at bounding box center [116, 56] width 34 height 12
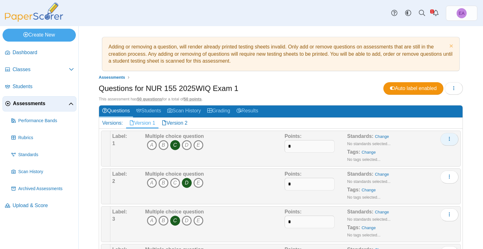
click at [449, 138] on button "More options" at bounding box center [449, 139] width 18 height 13
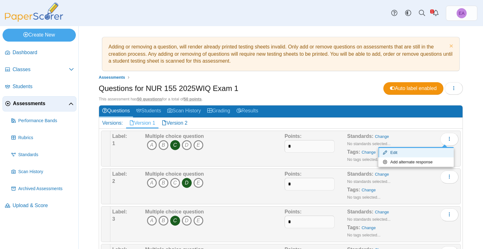
click at [421, 151] on link "Edit" at bounding box center [415, 152] width 75 height 9
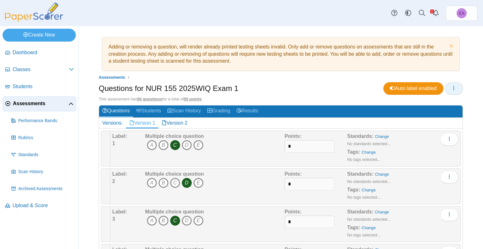
click at [451, 90] on span "button" at bounding box center [453, 88] width 5 height 5
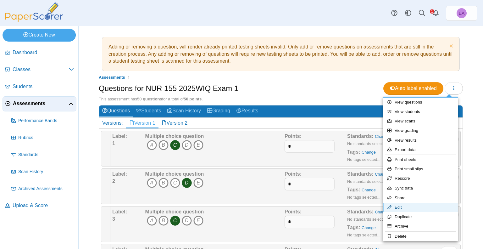
click at [406, 209] on link "Edit" at bounding box center [420, 206] width 75 height 9
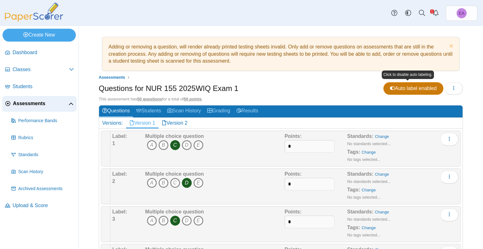
click at [401, 91] on span "Auto label enabled" at bounding box center [413, 88] width 47 height 5
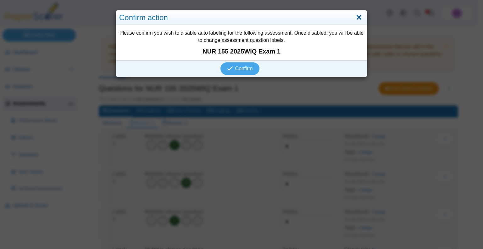
click at [358, 16] on link "Close" at bounding box center [359, 17] width 10 height 11
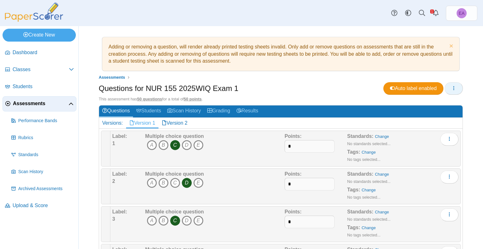
click at [451, 86] on icon "button" at bounding box center [453, 88] width 5 height 5
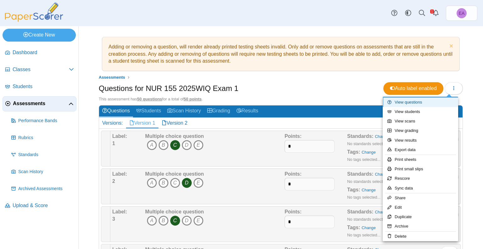
click at [419, 101] on link "View questions" at bounding box center [420, 101] width 75 height 9
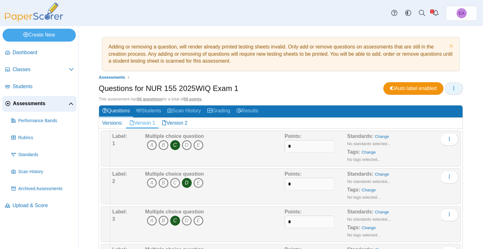
click at [453, 86] on use "button" at bounding box center [453, 88] width 1 height 4
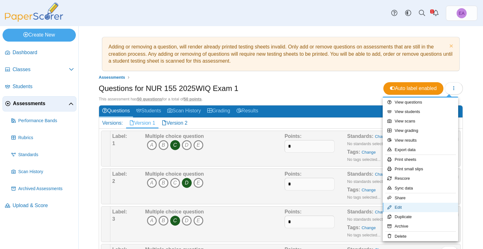
click at [405, 208] on link "Edit" at bounding box center [420, 206] width 75 height 9
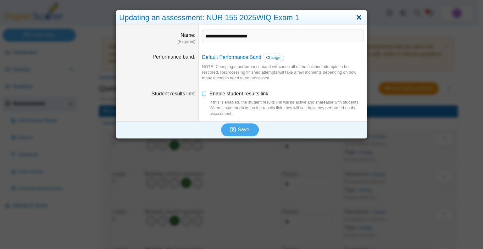
click at [360, 14] on link "Close" at bounding box center [359, 17] width 10 height 11
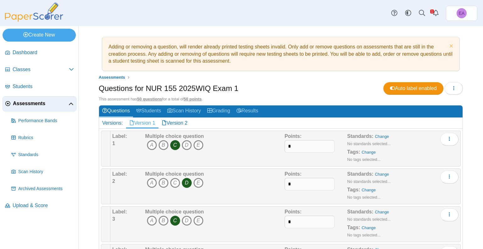
click at [27, 107] on link "Assessments" at bounding box center [40, 103] width 74 height 15
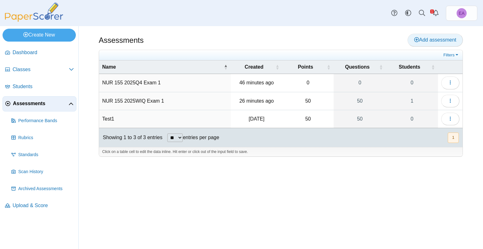
click at [440, 35] on link "Add assessment" at bounding box center [434, 40] width 55 height 13
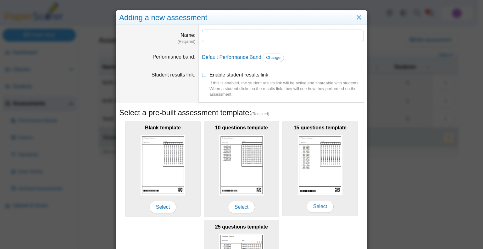
click at [218, 34] on input "Name" at bounding box center [283, 36] width 162 height 13
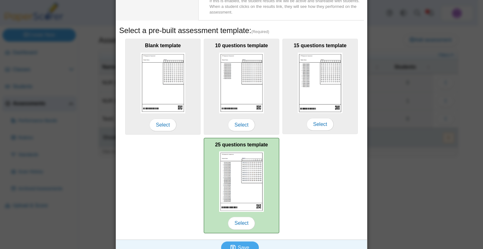
scroll to position [91, 0]
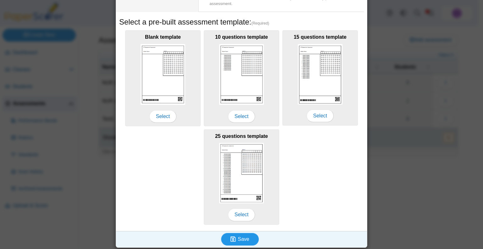
type input "*****"
click at [232, 236] on icon "submit" at bounding box center [232, 239] width 5 height 6
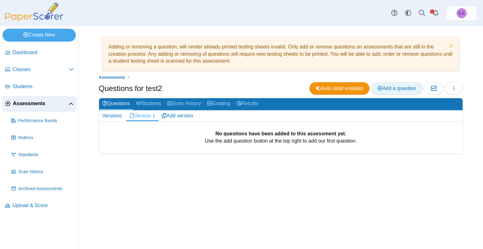
click at [401, 86] on span "Add a question" at bounding box center [396, 88] width 39 height 5
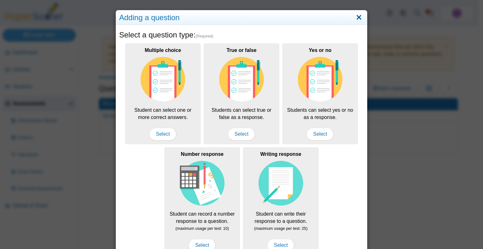
click at [357, 16] on link "Close" at bounding box center [359, 17] width 10 height 11
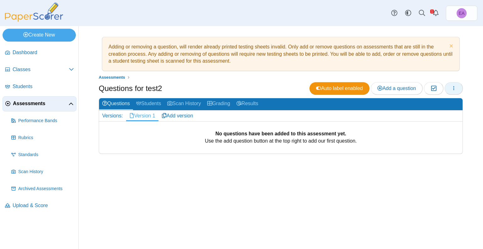
click at [453, 88] on use "button" at bounding box center [453, 88] width 1 height 4
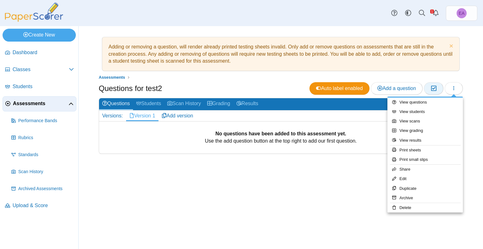
click at [429, 87] on button "Moderation 0" at bounding box center [433, 88] width 19 height 13
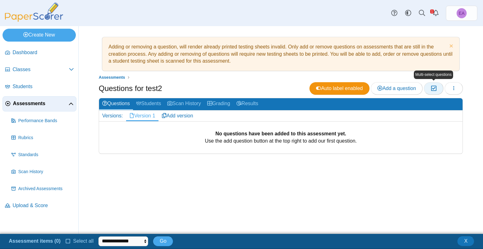
click at [429, 87] on button "Moderation 0" at bounding box center [433, 88] width 19 height 13
click at [462, 240] on button "X" at bounding box center [465, 240] width 17 height 9
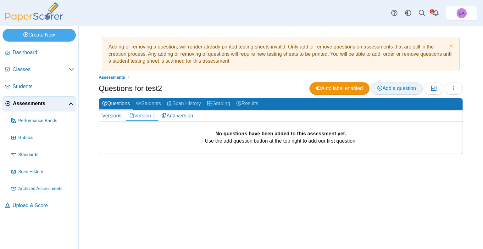
click at [414, 86] on span "Add a question" at bounding box center [396, 88] width 39 height 5
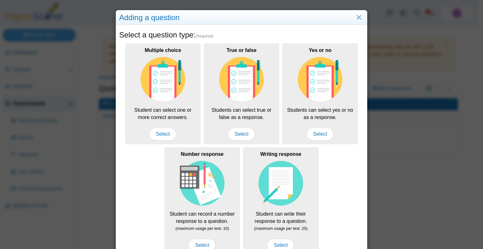
scroll to position [66, 0]
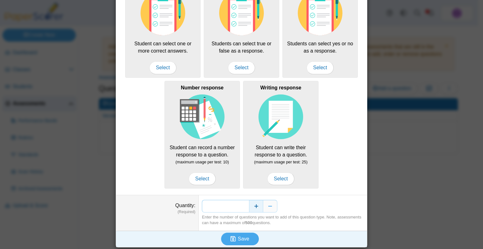
drag, startPoint x: 243, startPoint y: 202, endPoint x: 255, endPoint y: 204, distance: 12.1
click at [255, 204] on div "*" at bounding box center [283, 206] width 162 height 13
click at [233, 235] on icon "submit" at bounding box center [233, 238] width 7 height 7
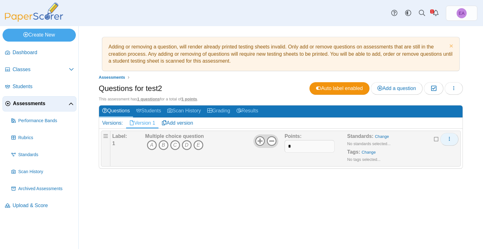
click at [450, 140] on use "More options" at bounding box center [449, 139] width 1 height 4
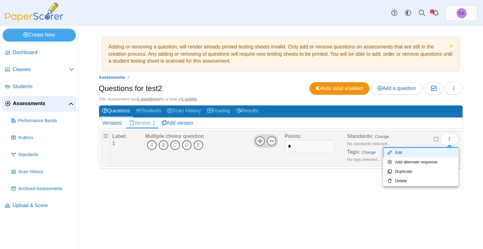
click at [410, 152] on link "Edit" at bounding box center [420, 152] width 75 height 9
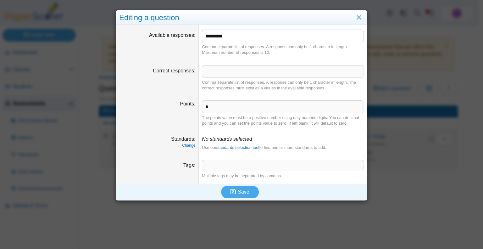
click at [240, 34] on input "*********" at bounding box center [283, 36] width 162 height 13
click at [230, 36] on input "*********" at bounding box center [283, 36] width 162 height 13
click at [234, 35] on input "*********" at bounding box center [283, 36] width 162 height 13
type input "*******"
click at [242, 191] on span "Save" at bounding box center [243, 191] width 11 height 5
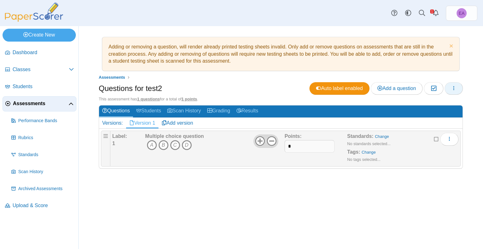
click at [448, 86] on button "button" at bounding box center [454, 88] width 18 height 13
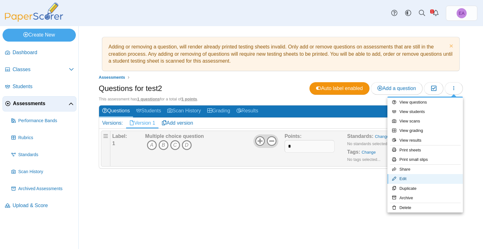
click at [410, 176] on link "Edit" at bounding box center [424, 178] width 75 height 9
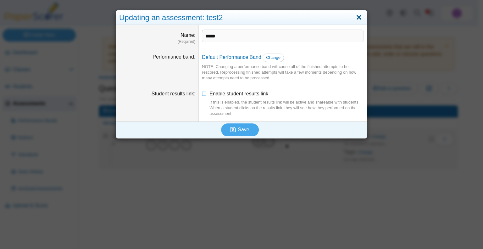
click at [357, 16] on link "Close" at bounding box center [359, 17] width 10 height 11
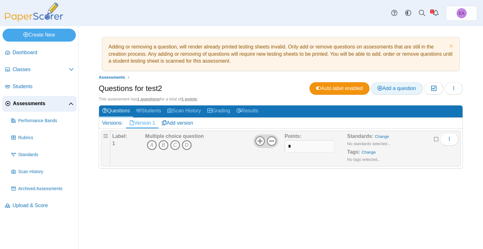
click at [392, 88] on span "Add a question" at bounding box center [396, 88] width 39 height 5
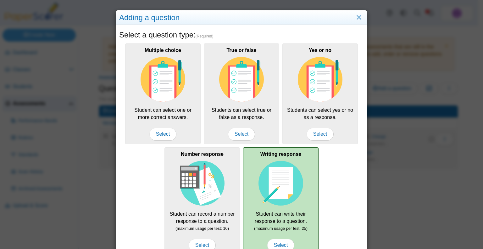
scroll to position [66, 0]
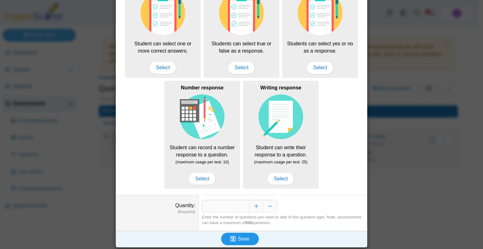
click at [243, 239] on span "Save" at bounding box center [243, 238] width 11 height 5
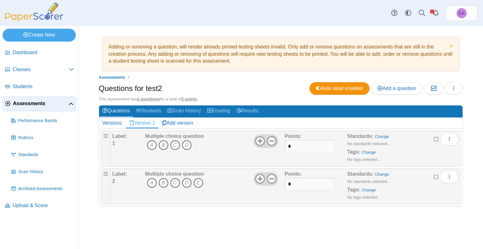
click at [436, 175] on icon at bounding box center [436, 176] width 5 height 4
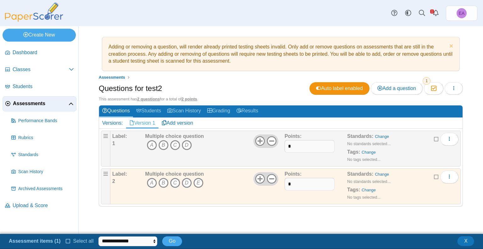
click at [437, 175] on icon at bounding box center [436, 176] width 5 height 4
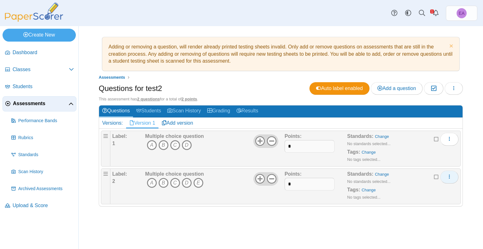
click at [445, 174] on button "More options" at bounding box center [449, 176] width 18 height 13
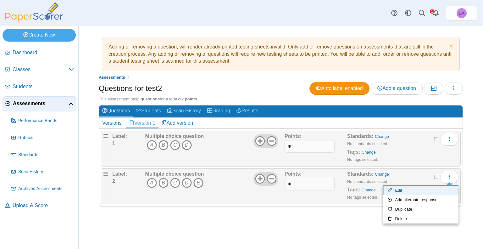
click at [408, 191] on link "Edit" at bounding box center [420, 189] width 75 height 9
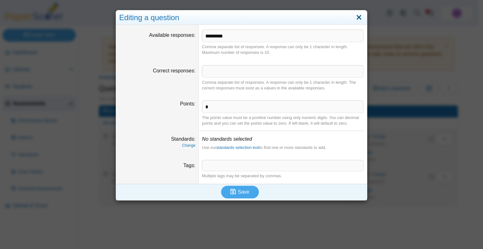
click at [354, 18] on link "Close" at bounding box center [359, 17] width 10 height 11
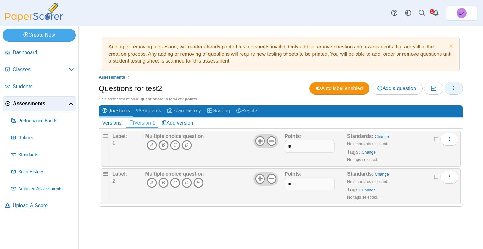
click at [448, 88] on button "button" at bounding box center [454, 88] width 18 height 13
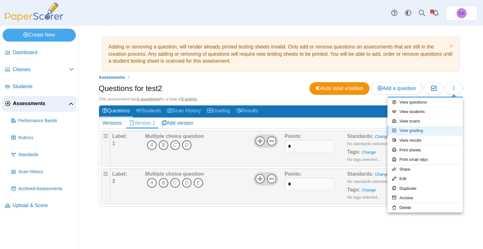
click at [418, 132] on link "View grading" at bounding box center [424, 130] width 75 height 9
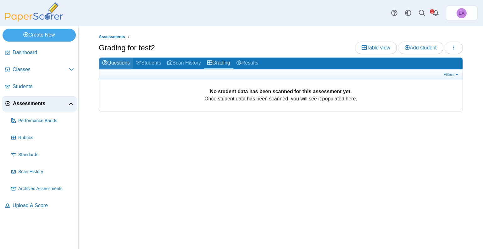
click at [102, 68] on link "Questions" at bounding box center [116, 64] width 34 height 12
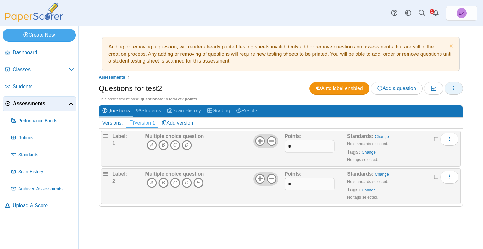
click at [456, 85] on button "button" at bounding box center [454, 88] width 18 height 13
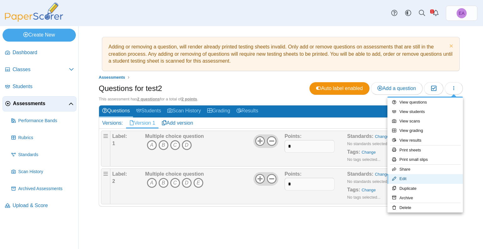
click at [408, 179] on link "Edit" at bounding box center [424, 178] width 75 height 9
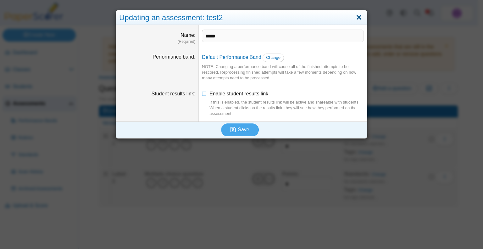
click at [358, 17] on link "Close" at bounding box center [359, 17] width 10 height 11
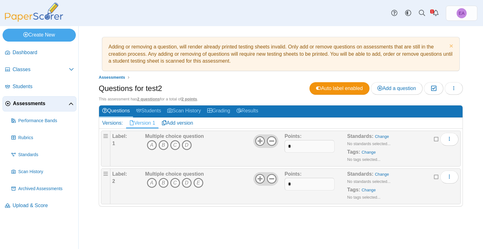
drag, startPoint x: 270, startPoint y: 48, endPoint x: 299, endPoint y: 44, distance: 29.5
click at [270, 48] on div "Adding or removing a question, will render already printed testing sheets inval…" at bounding box center [280, 53] width 351 height 27
click at [250, 14] on div "Dashboard Classes Archived classes Students Assessments" at bounding box center [241, 13] width 483 height 26
click at [19, 200] on link "Upload & Score" at bounding box center [40, 205] width 74 height 15
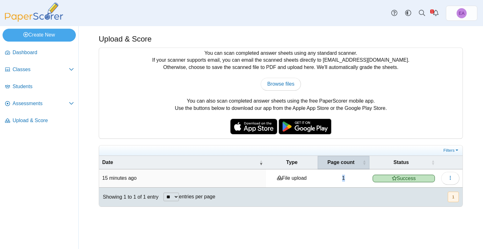
drag, startPoint x: 347, startPoint y: 175, endPoint x: 343, endPoint y: 158, distance: 17.8
click at [338, 174] on td "1" at bounding box center [344, 178] width 52 height 18
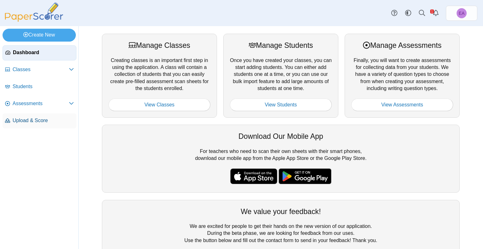
click at [31, 124] on link "Upload & Score" at bounding box center [40, 120] width 74 height 15
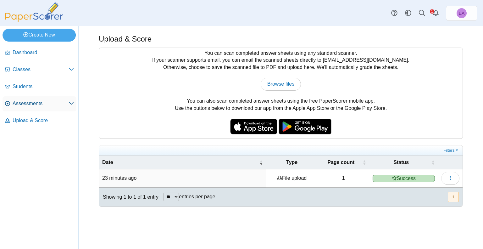
click at [27, 102] on span "Assessments" at bounding box center [41, 103] width 56 height 7
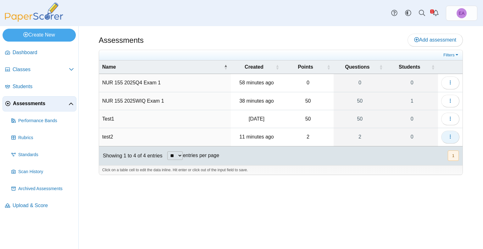
click at [457, 137] on button "button" at bounding box center [450, 136] width 18 height 13
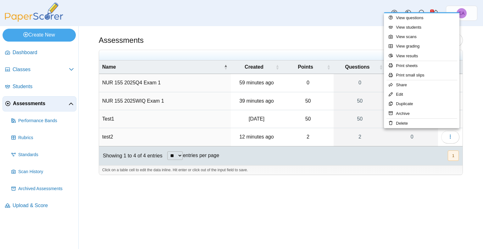
click at [396, 190] on div "Assessments Add assessment 0 0" at bounding box center [281, 137] width 404 height 223
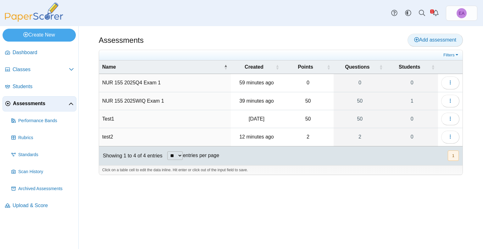
click at [450, 43] on link "Add assessment" at bounding box center [434, 40] width 55 height 13
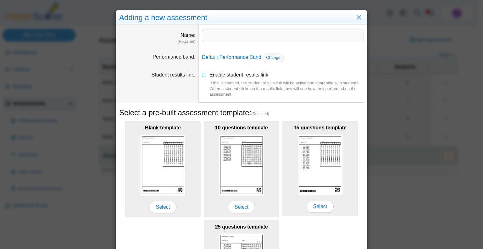
click at [240, 61] on dd "Default Performance Band Change" at bounding box center [283, 58] width 168 height 18
click at [240, 59] on link "Default Performance Band" at bounding box center [231, 56] width 59 height 5
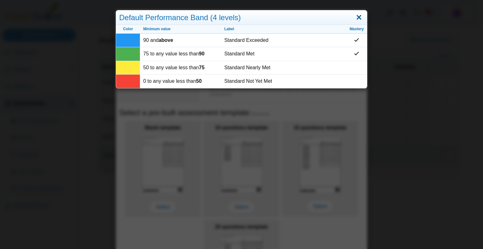
click at [357, 14] on link "Close" at bounding box center [359, 17] width 10 height 11
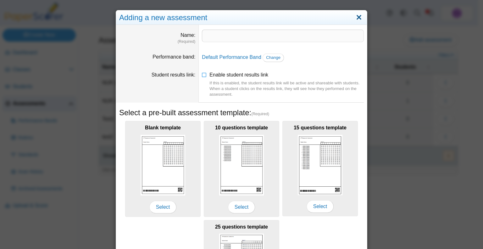
click at [355, 17] on link "Close" at bounding box center [359, 17] width 10 height 11
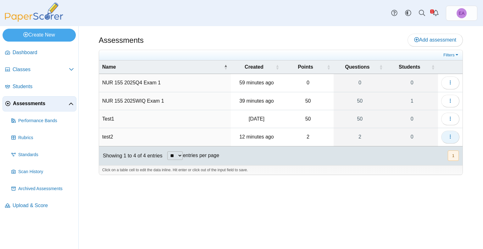
click at [452, 134] on icon "button" at bounding box center [450, 136] width 5 height 5
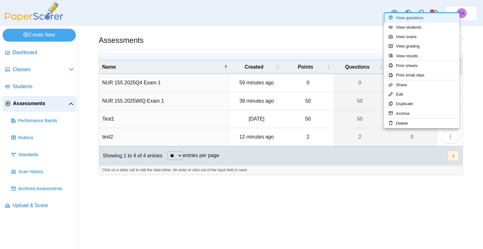
click at [420, 21] on link "View questions" at bounding box center [421, 17] width 75 height 9
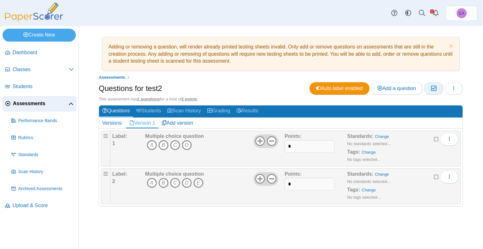
click at [434, 87] on icon "button" at bounding box center [433, 88] width 6 height 5
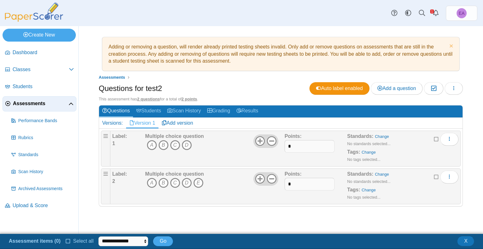
click at [73, 243] on span "Select all" at bounding box center [82, 240] width 23 height 5
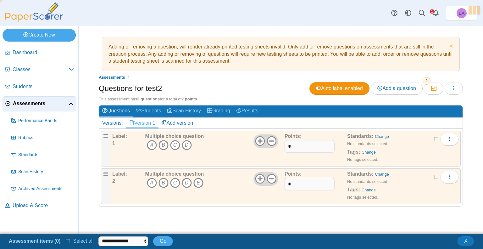
scroll to position [1, 0]
click at [108, 240] on select "**********" at bounding box center [127, 240] width 58 height 9
select select "******"
click at [98, 236] on select "**********" at bounding box center [127, 240] width 58 height 9
click at [171, 238] on span "Go" at bounding box center [172, 240] width 7 height 5
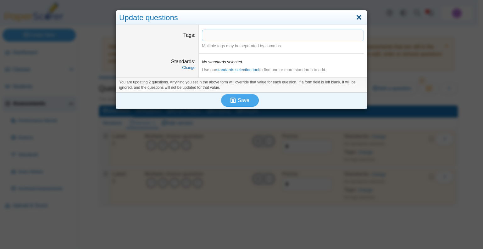
click at [359, 18] on link "Close" at bounding box center [359, 17] width 10 height 11
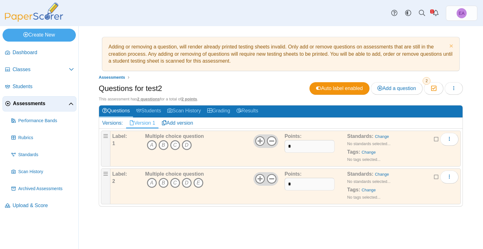
click at [439, 175] on icon at bounding box center [436, 176] width 5 height 4
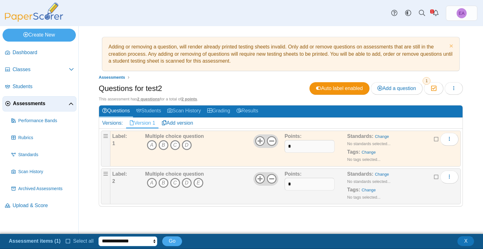
click at [147, 242] on select "**********" at bounding box center [127, 240] width 58 height 9
select select "******"
click at [98, 236] on select "**********" at bounding box center [127, 240] width 58 height 9
click at [175, 240] on button "Go" at bounding box center [172, 240] width 20 height 9
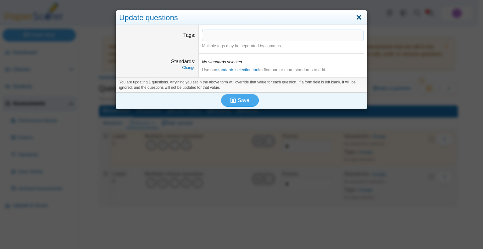
click at [360, 20] on link "Close" at bounding box center [359, 17] width 10 height 11
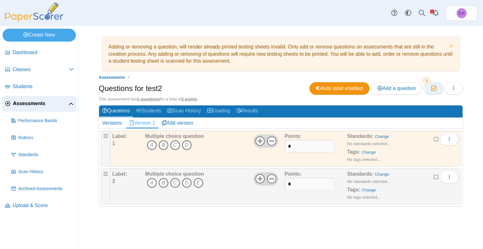
click at [432, 88] on icon "button" at bounding box center [433, 88] width 6 height 5
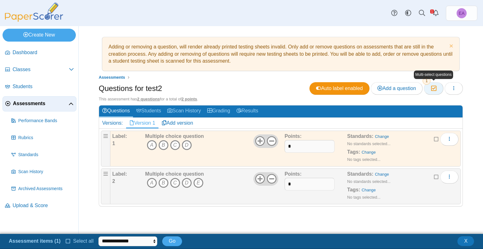
click at [431, 91] on icon "button" at bounding box center [433, 88] width 6 height 5
click at [434, 88] on icon "button" at bounding box center [433, 88] width 6 height 5
click at [439, 176] on div "Edit Add alternate response Duplicate Delete" at bounding box center [446, 176] width 25 height 13
click at [435, 175] on icon at bounding box center [436, 176] width 5 height 4
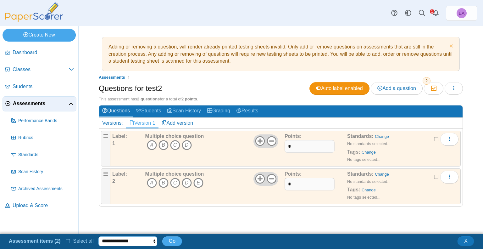
click at [143, 242] on select "**********" at bounding box center [127, 240] width 58 height 9
select select "******"
click at [98, 236] on select "**********" at bounding box center [127, 240] width 58 height 9
click at [167, 245] on button "Go" at bounding box center [172, 240] width 20 height 9
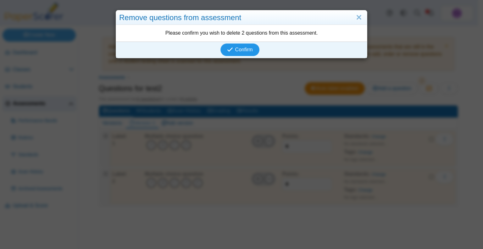
click at [246, 55] on button "Confirm" at bounding box center [239, 49] width 39 height 13
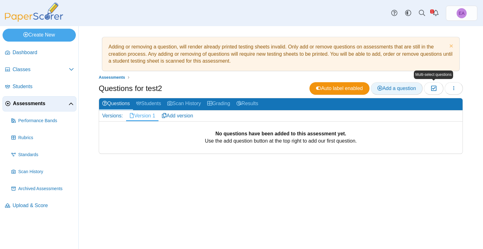
click at [402, 91] on link "Add a question" at bounding box center [397, 88] width 52 height 13
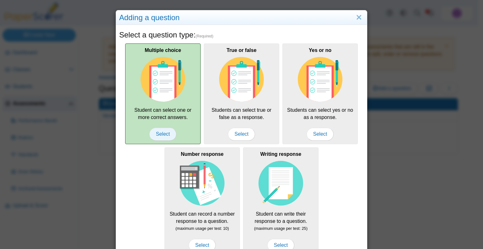
click at [164, 135] on span "Select" at bounding box center [162, 134] width 27 height 13
click at [165, 127] on div "Multiple choice Student can select one or more correct answers. Select" at bounding box center [162, 93] width 75 height 101
click at [165, 130] on span "Select" at bounding box center [162, 134] width 27 height 13
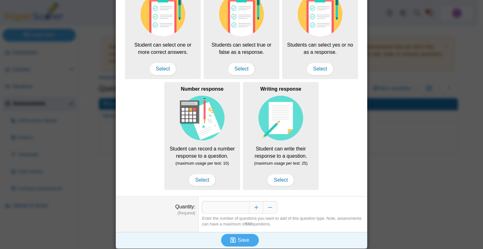
scroll to position [66, 0]
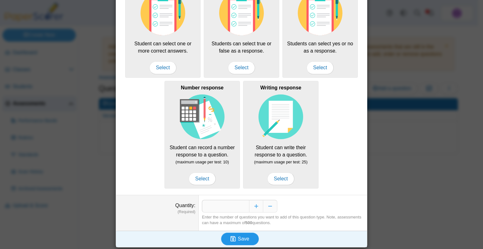
click at [242, 236] on span "Save" at bounding box center [243, 238] width 11 height 5
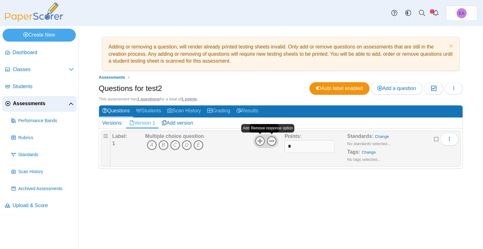
click at [270, 140] on use at bounding box center [272, 141] width 10 height 10
click at [388, 91] on link "Add a question" at bounding box center [397, 88] width 52 height 13
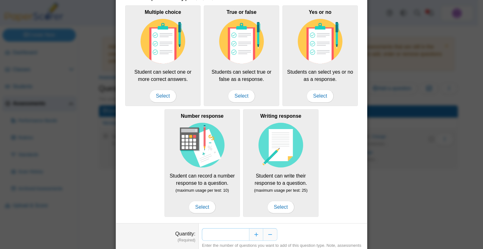
scroll to position [66, 0]
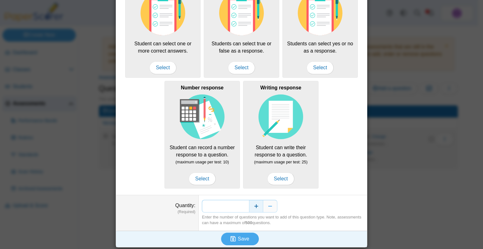
click at [258, 202] on div "*" at bounding box center [283, 206] width 162 height 13
type input "**"
click at [238, 236] on span "Save" at bounding box center [243, 238] width 11 height 5
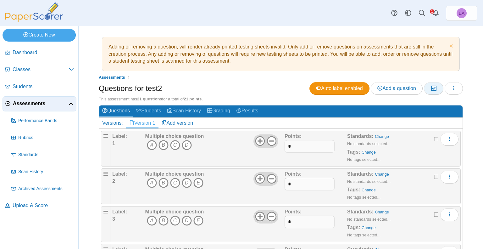
click at [431, 88] on icon "button" at bounding box center [433, 88] width 6 height 5
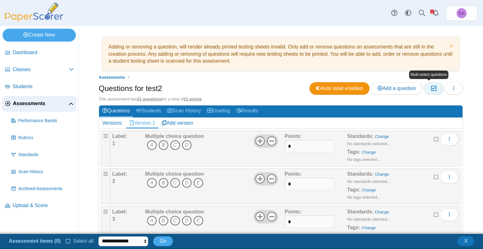
click at [430, 89] on icon "button" at bounding box center [433, 88] width 6 height 5
click at [72, 242] on span "Select all" at bounding box center [82, 240] width 23 height 5
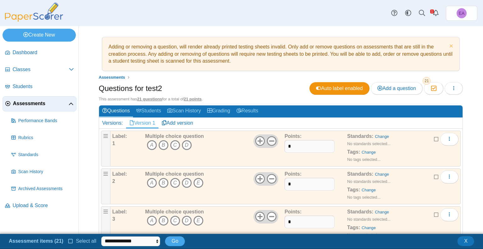
click at [271, 140] on use at bounding box center [272, 141] width 10 height 10
click at [272, 177] on icon at bounding box center [272, 179] width 10 height 10
click at [258, 139] on use at bounding box center [260, 141] width 10 height 10
click at [136, 238] on select "**********" at bounding box center [130, 240] width 58 height 9
click at [241, 89] on div "Questions for test2 Auto label enabled Add a question Moderation 21 Loading…" at bounding box center [281, 89] width 364 height 14
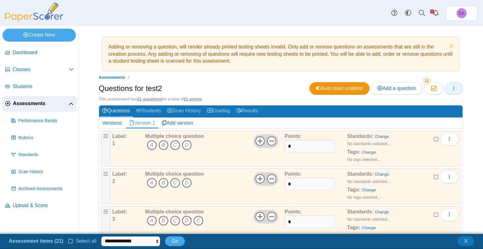
click at [452, 89] on button "button" at bounding box center [454, 88] width 18 height 13
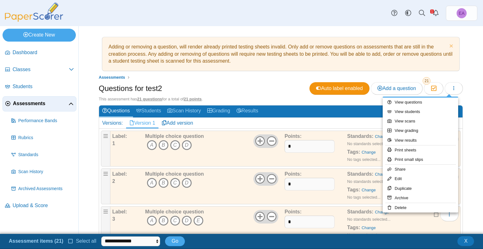
click at [196, 83] on div "Questions for test2 Auto label enabled Add a question Moderation 21" at bounding box center [281, 89] width 364 height 14
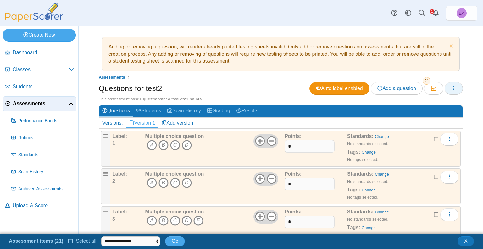
click at [451, 86] on icon "button" at bounding box center [453, 88] width 5 height 5
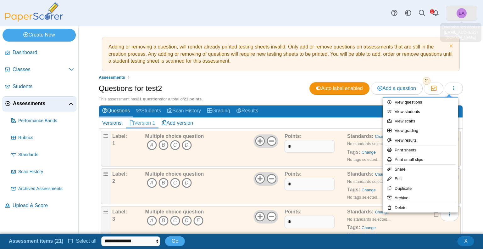
click at [455, 15] on link "EA" at bounding box center [461, 13] width 31 height 15
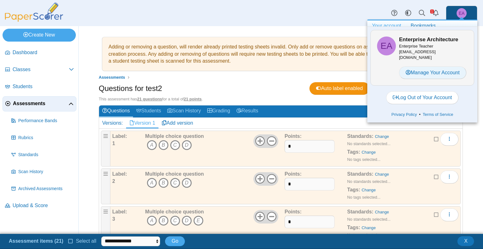
click at [428, 71] on link "Manage Your Account" at bounding box center [432, 72] width 67 height 13
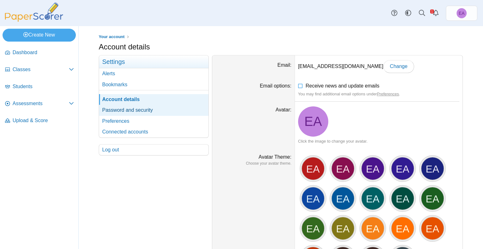
click at [128, 108] on link "Password and security" at bounding box center [153, 110] width 109 height 11
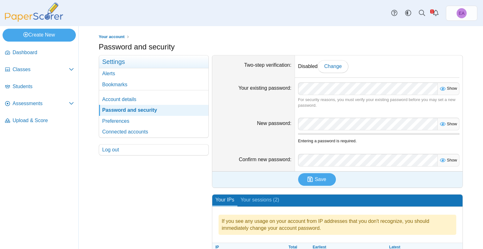
click at [116, 120] on link "Preferences" at bounding box center [153, 121] width 109 height 11
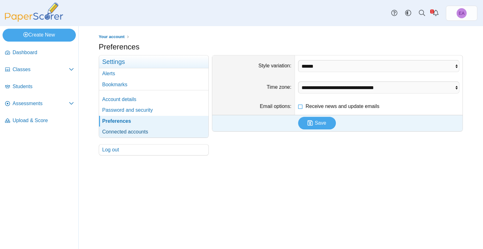
click at [126, 130] on link "Connected accounts" at bounding box center [153, 131] width 109 height 11
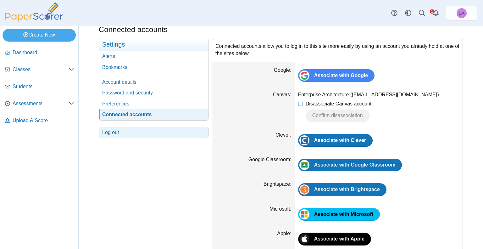
scroll to position [24, 0]
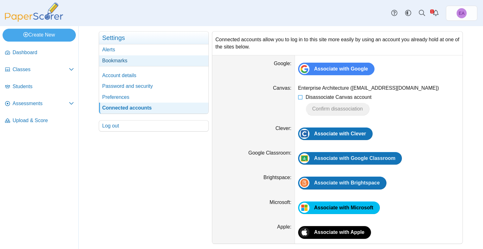
click at [115, 55] on link "Bookmarks" at bounding box center [153, 60] width 109 height 11
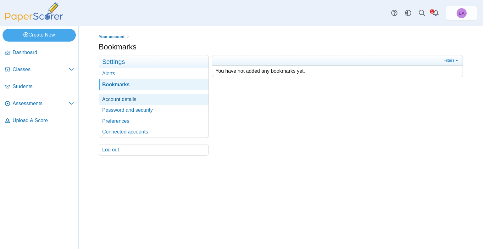
click at [115, 97] on link "Account details" at bounding box center [153, 99] width 109 height 11
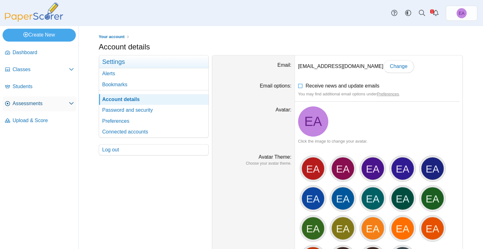
click at [27, 97] on link "Assessments" at bounding box center [40, 103] width 74 height 15
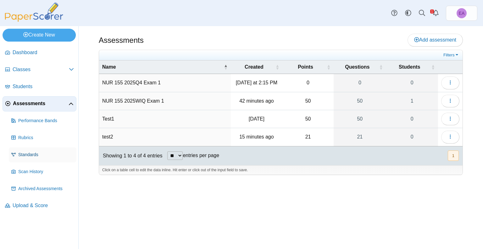
click at [27, 153] on span "Standards" at bounding box center [46, 155] width 56 height 6
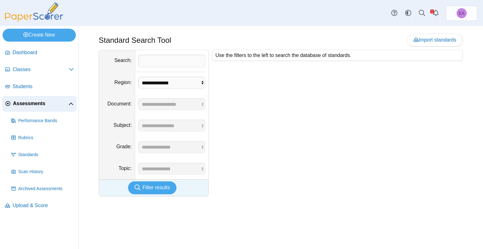
click at [30, 136] on span "Rubrics" at bounding box center [46, 138] width 56 height 6
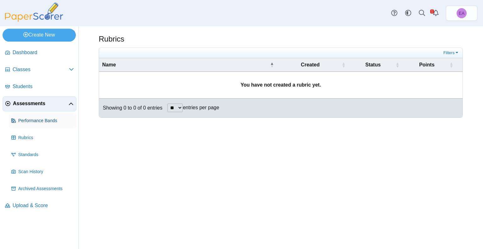
click at [26, 118] on span "Performance Bands" at bounding box center [46, 121] width 56 height 6
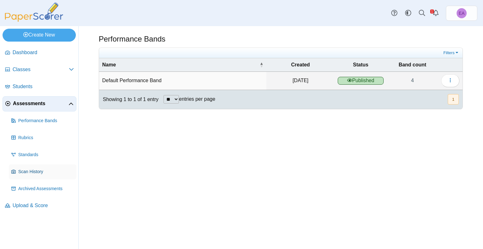
click at [30, 172] on span "Scan History" at bounding box center [46, 172] width 56 height 6
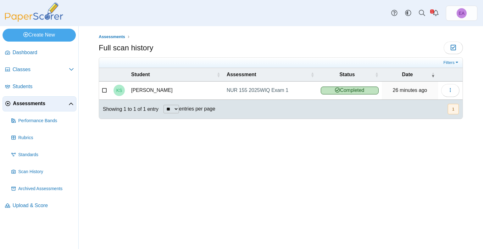
click at [38, 189] on span "Archived Assessments" at bounding box center [46, 188] width 56 height 6
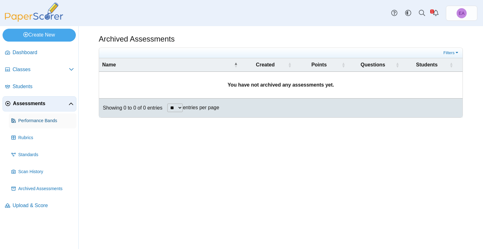
click at [29, 119] on span "Performance Bands" at bounding box center [46, 121] width 56 height 6
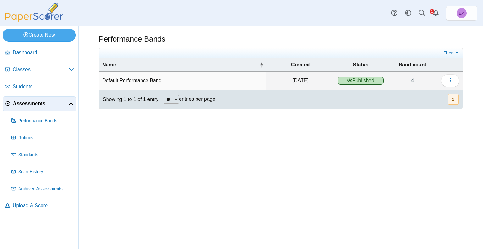
click at [30, 104] on span "Assessments" at bounding box center [41, 103] width 56 height 7
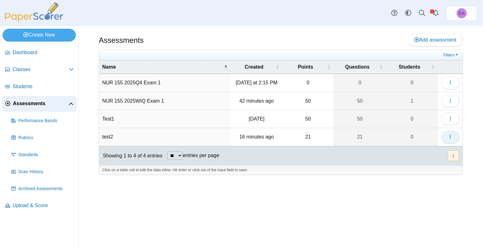
click at [452, 135] on icon "button" at bounding box center [450, 136] width 5 height 5
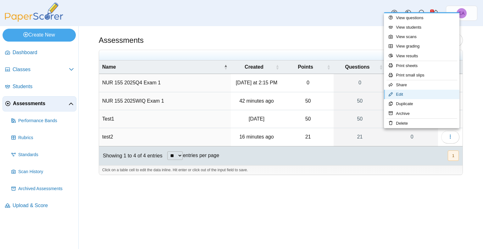
click at [409, 95] on link "Edit" at bounding box center [421, 94] width 75 height 9
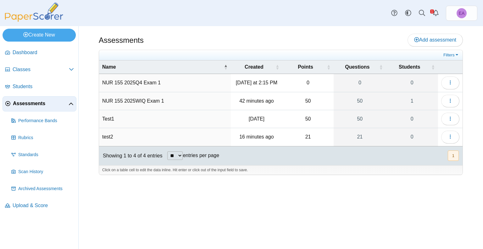
click at [458, 140] on td at bounding box center [450, 137] width 25 height 18
click at [453, 139] on button "button" at bounding box center [450, 136] width 18 height 13
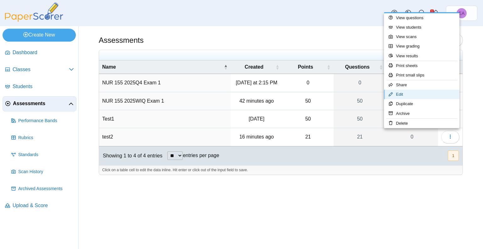
click at [412, 93] on link "Edit" at bounding box center [421, 94] width 75 height 9
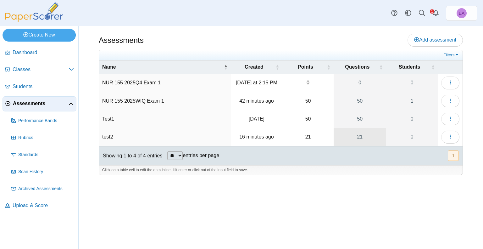
click at [362, 138] on link "21" at bounding box center [360, 137] width 52 height 18
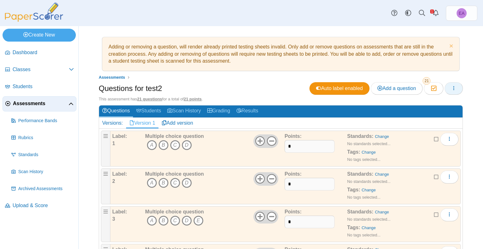
click at [448, 91] on button "button" at bounding box center [454, 88] width 18 height 13
